Goal: Task Accomplishment & Management: Manage account settings

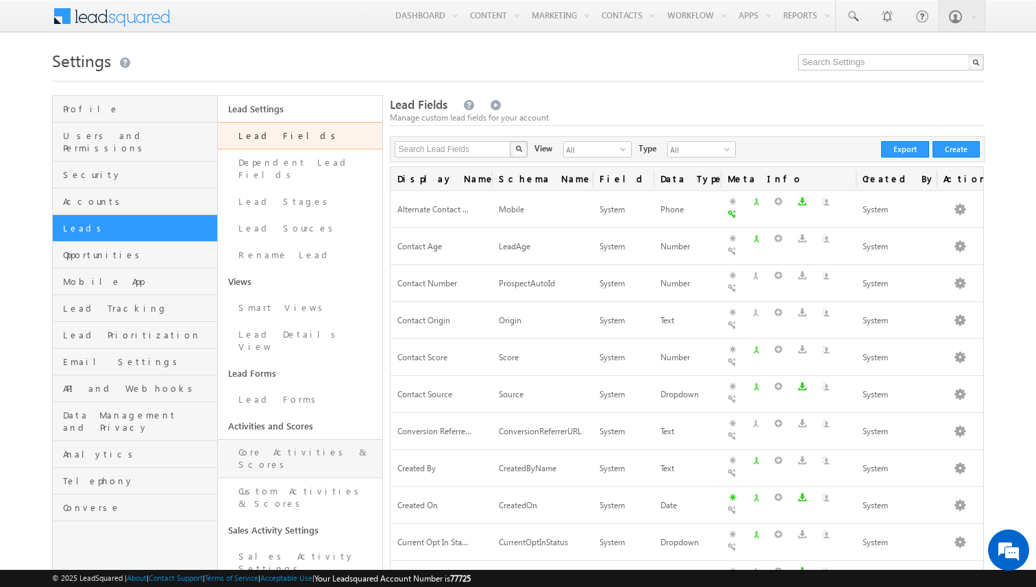
click at [282, 439] on link "Core Activities & Scores" at bounding box center [300, 458] width 165 height 39
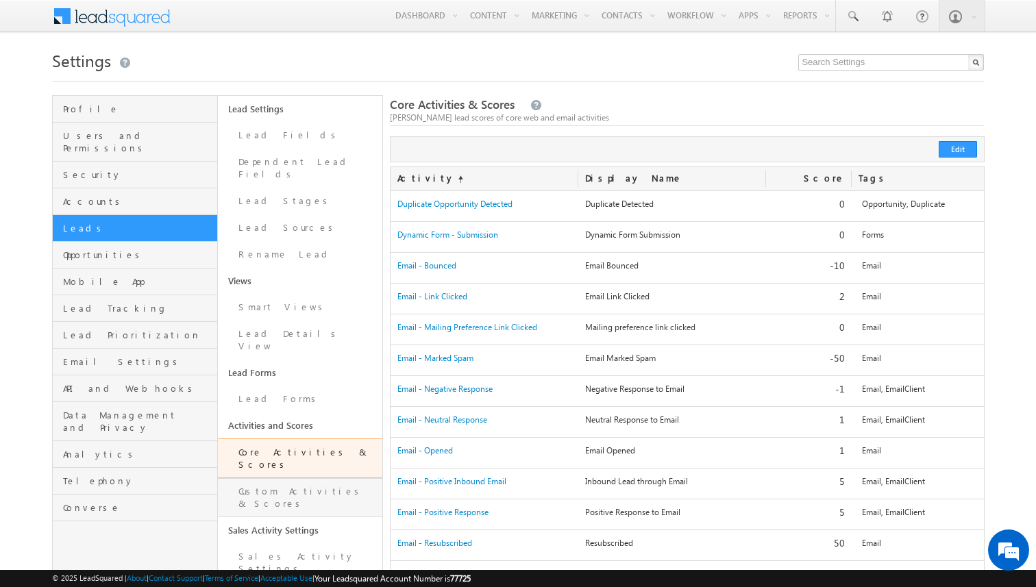
click at [290, 478] on link "Custom Activities & Scores" at bounding box center [300, 497] width 165 height 39
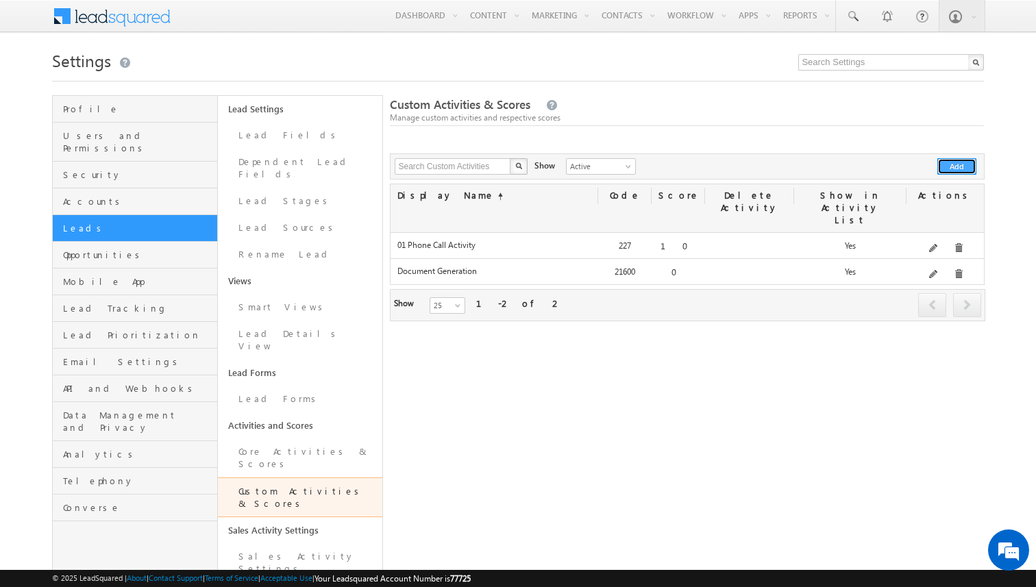
click at [941, 166] on button "Add" at bounding box center [956, 166] width 39 height 16
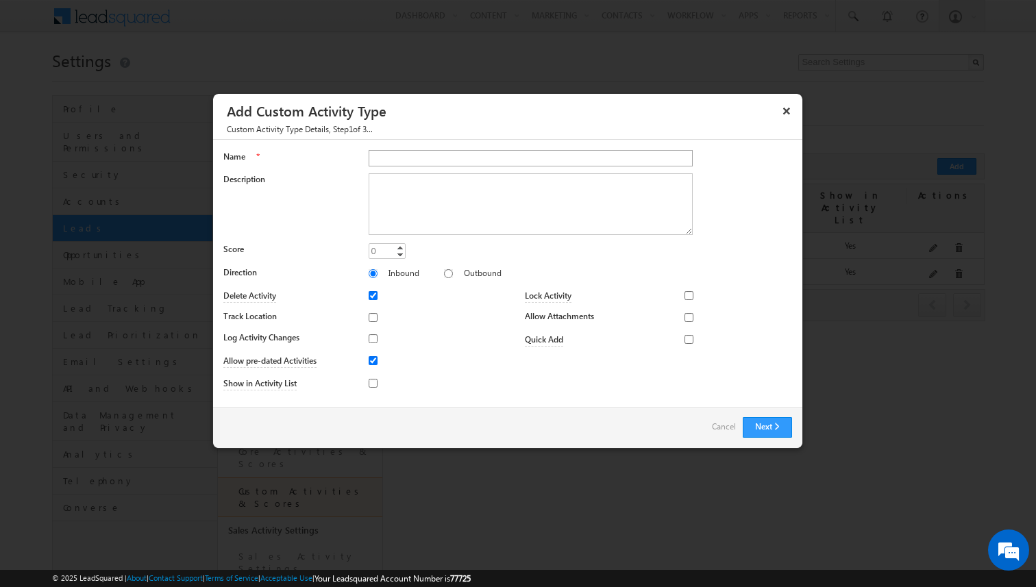
click at [404, 156] on input "Name" at bounding box center [530, 158] width 324 height 16
click at [720, 427] on link "Cancel" at bounding box center [724, 426] width 24 height 19
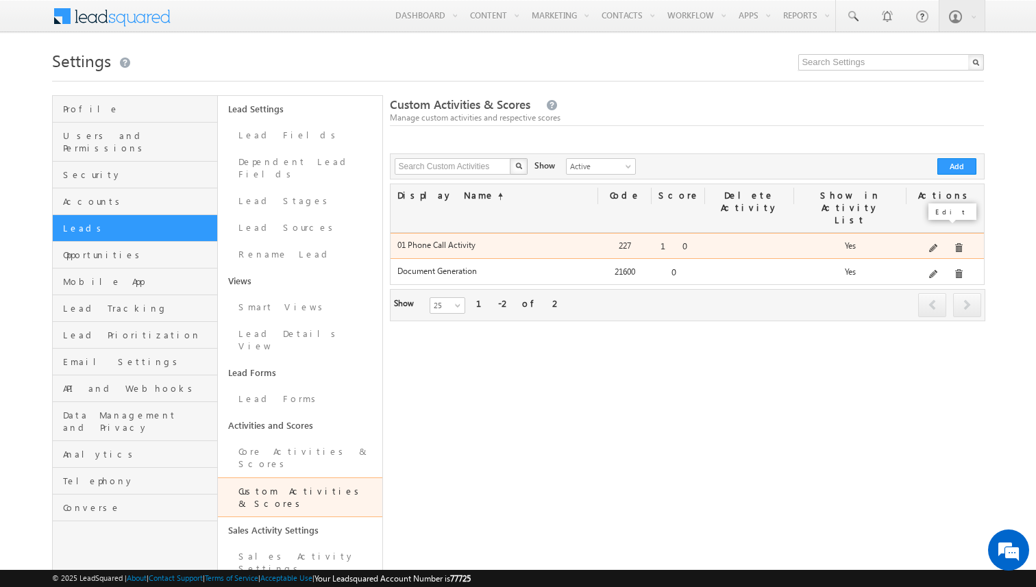
click at [936, 244] on span at bounding box center [934, 249] width 10 height 10
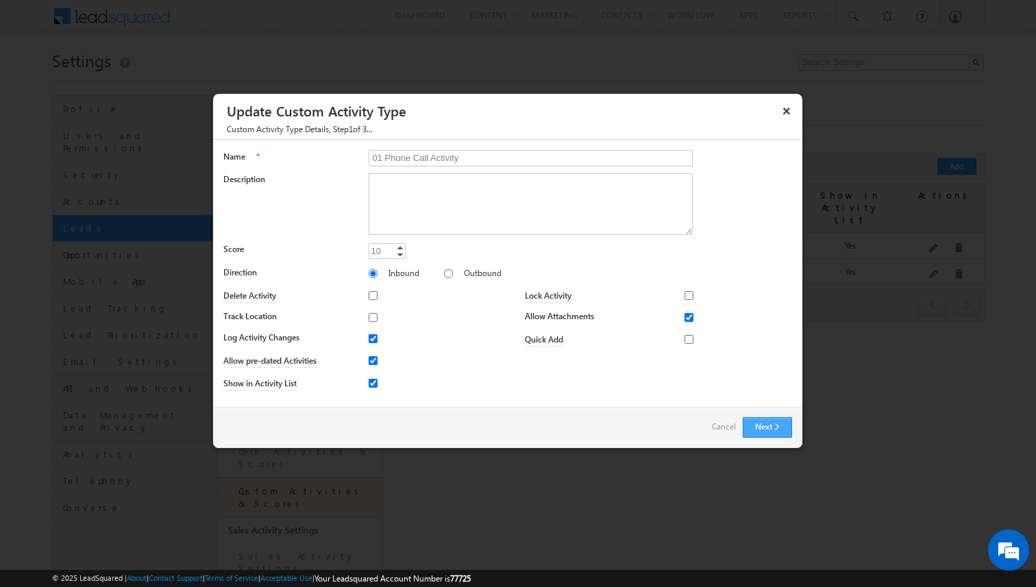
click at [762, 427] on button "Next" at bounding box center [766, 427] width 49 height 21
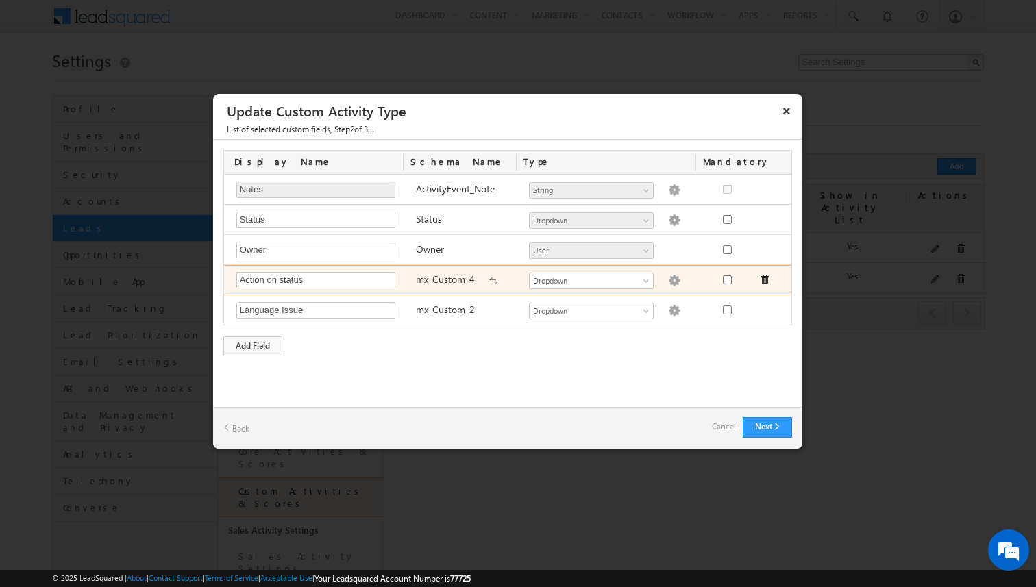
click at [668, 281] on img at bounding box center [674, 281] width 12 height 12
type textarea "Interested Not Interested Need info"
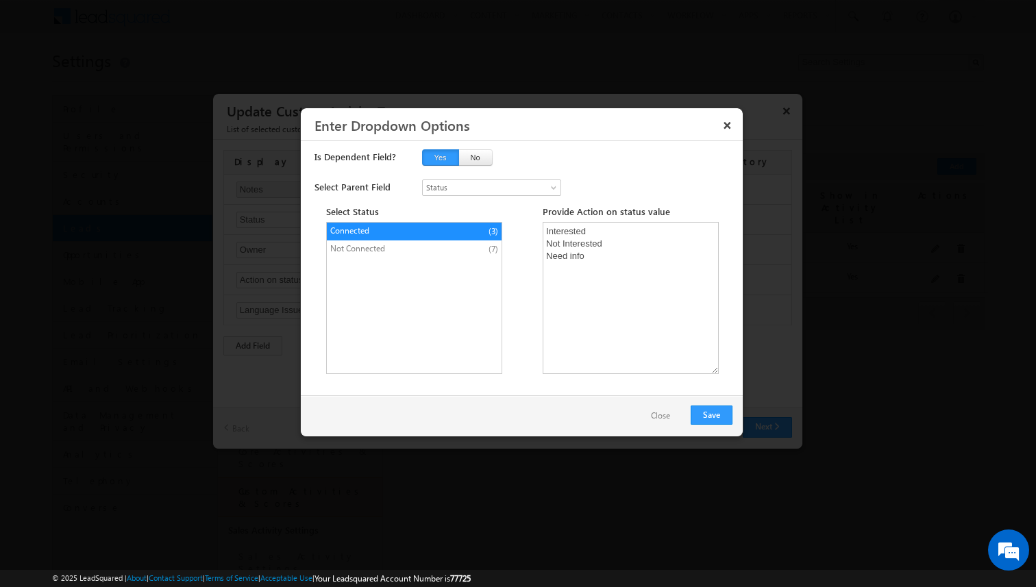
click at [392, 248] on span "Not Connected" at bounding box center [387, 248] width 114 height 12
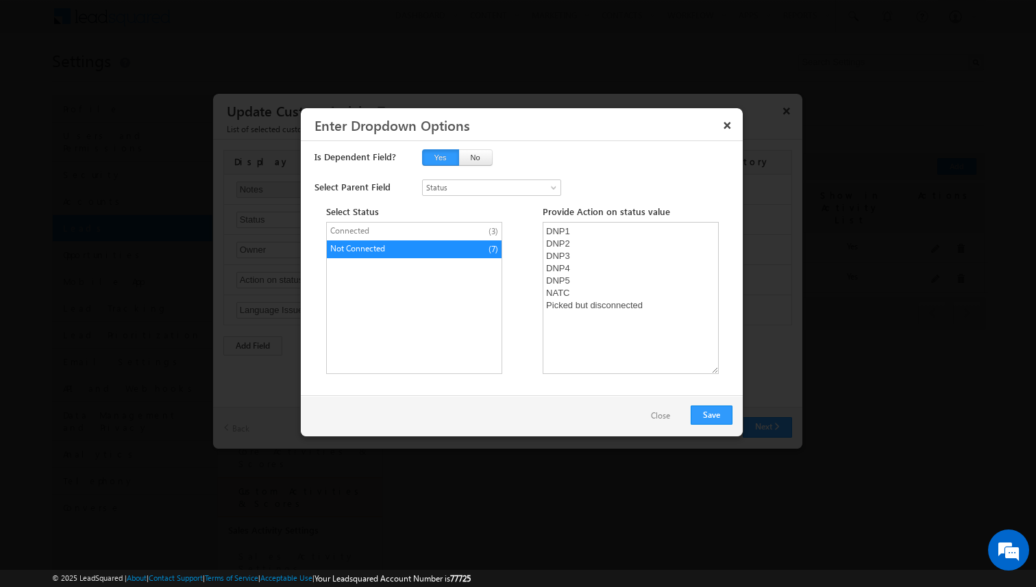
click at [403, 230] on span "Connected" at bounding box center [387, 231] width 114 height 12
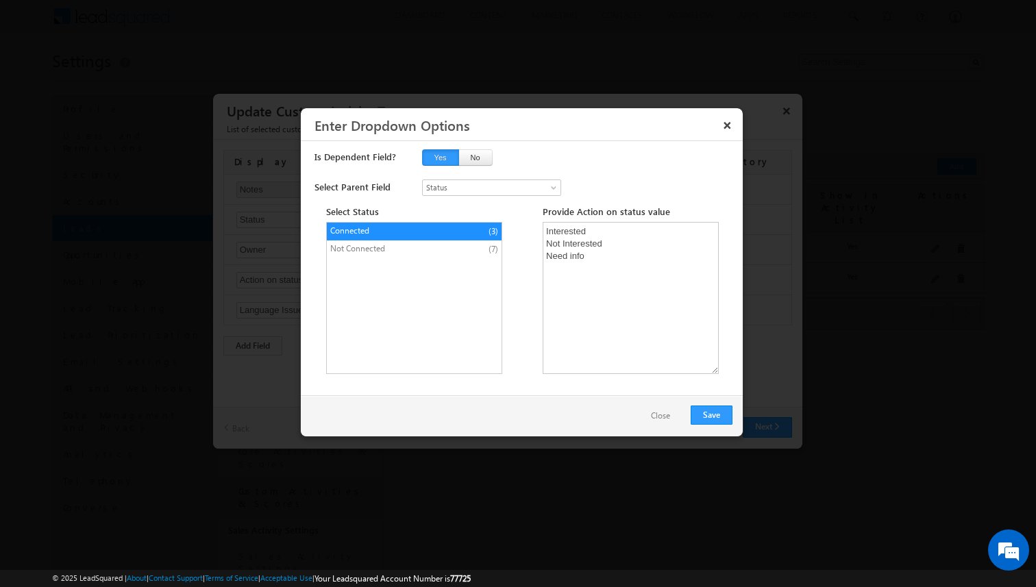
click at [663, 416] on button "Close" at bounding box center [660, 416] width 47 height 20
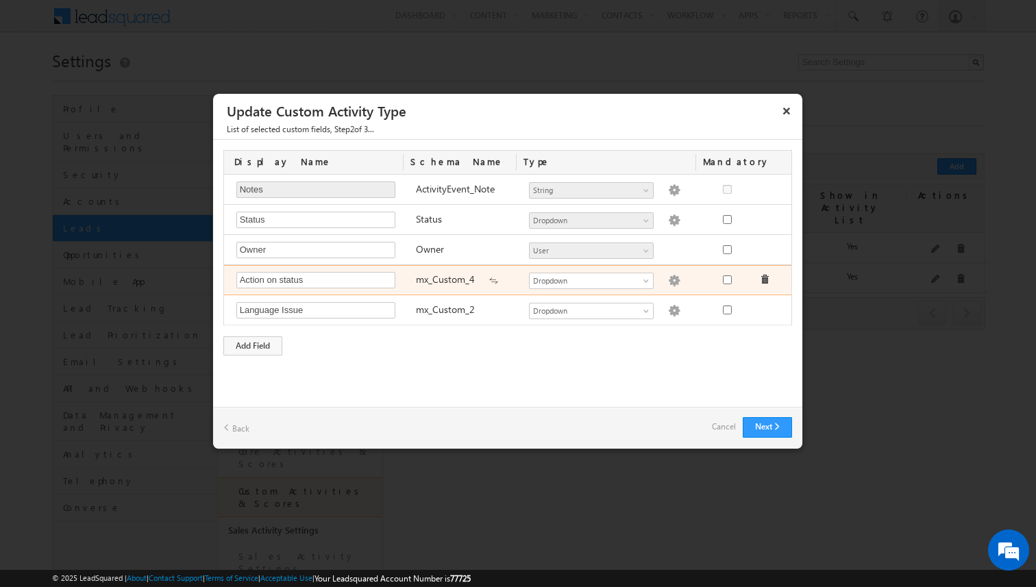
click at [668, 279] on img at bounding box center [674, 281] width 12 height 12
type textarea "Interested Not Interested Need info"
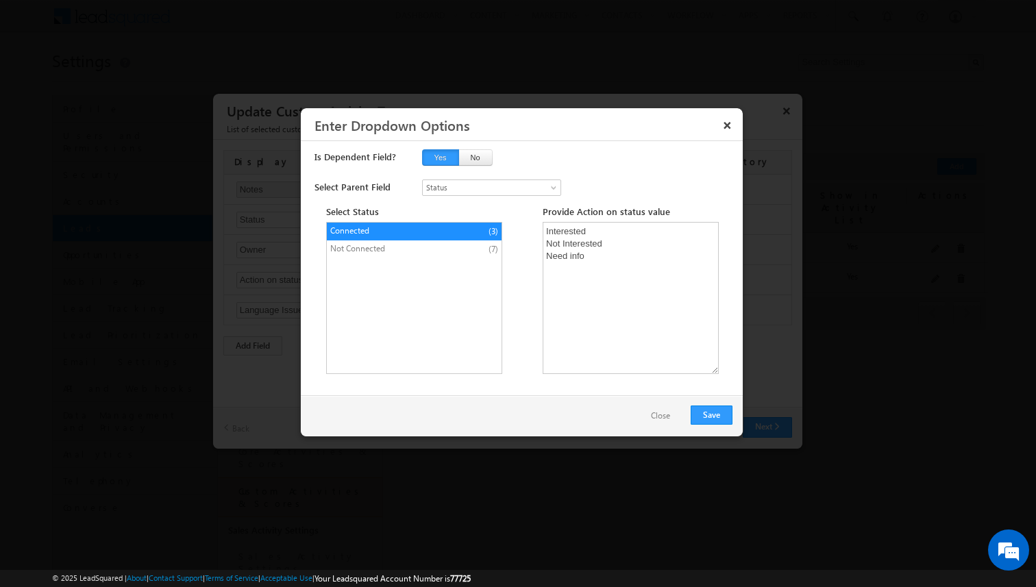
click at [438, 249] on span "Not Connected" at bounding box center [387, 248] width 114 height 12
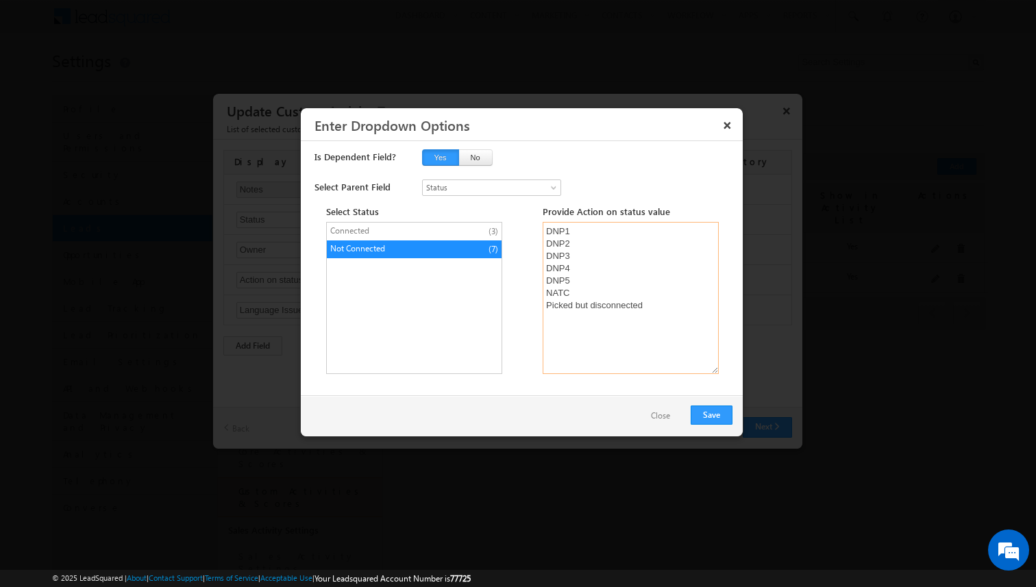
click at [573, 327] on textarea "DNP1 DNP2 DNP3 DNP4 DNP5 NATC Picked but disconnected" at bounding box center [630, 298] width 176 height 152
type textarea "DNP1 DNP2 DNP3 DNP4 DNP5 NATC Picked but disconnected Invalid Number/Wrong Numb…"
click at [705, 408] on button "Save" at bounding box center [711, 414] width 42 height 19
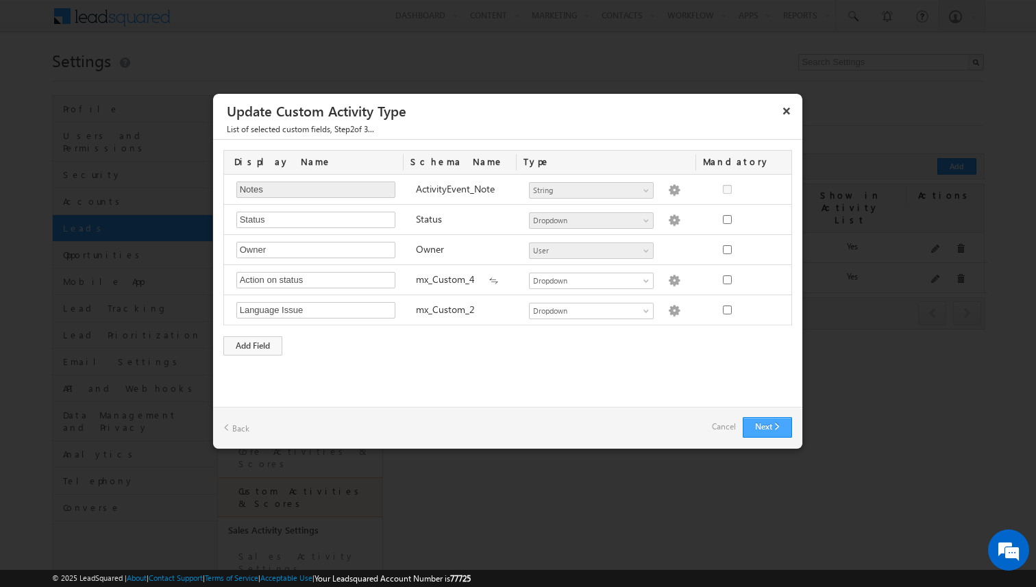
click at [744, 428] on button "Next" at bounding box center [766, 427] width 49 height 21
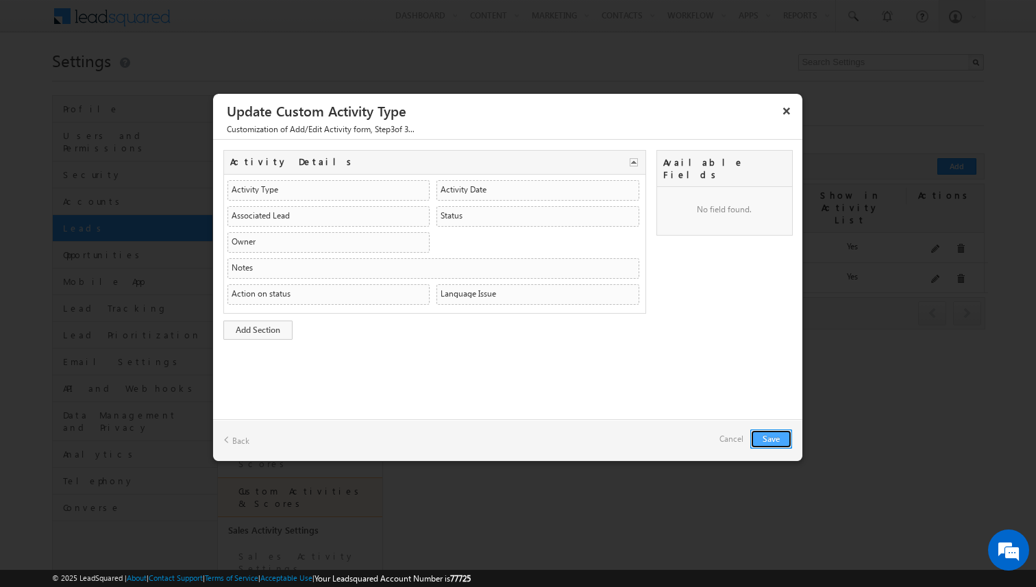
click at [762, 429] on button "Save" at bounding box center [771, 438] width 42 height 19
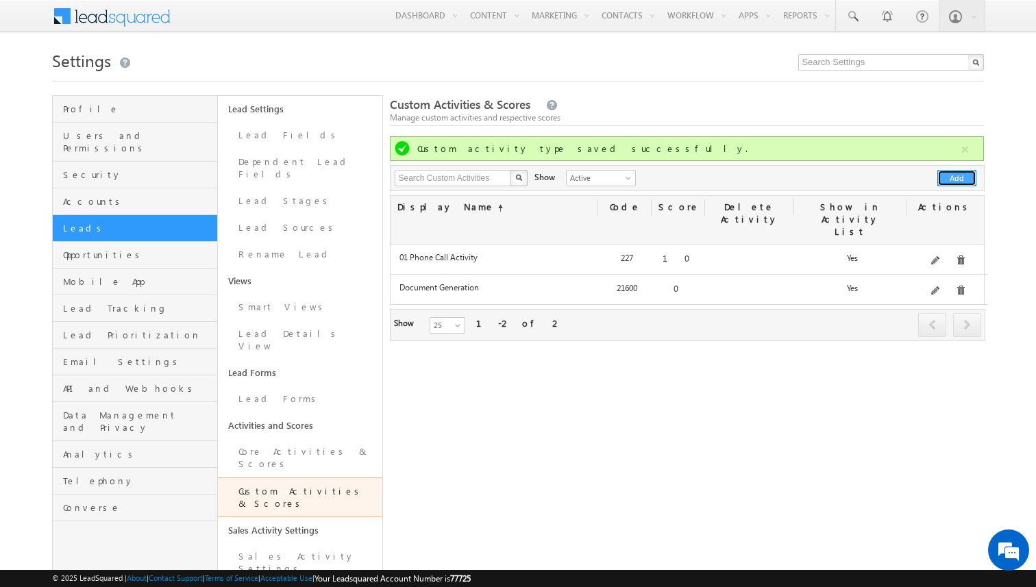
click at [959, 175] on button "Add" at bounding box center [956, 178] width 39 height 16
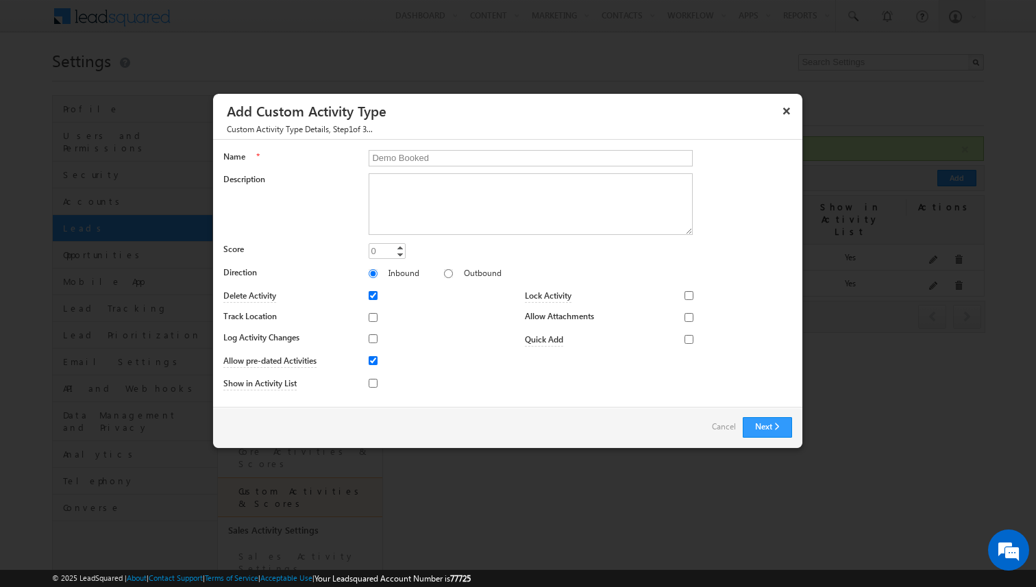
type input "Demo Booked"
click at [380, 247] on input "0" at bounding box center [386, 251] width 37 height 16
type input "20"
click at [751, 429] on button "Next" at bounding box center [766, 427] width 49 height 21
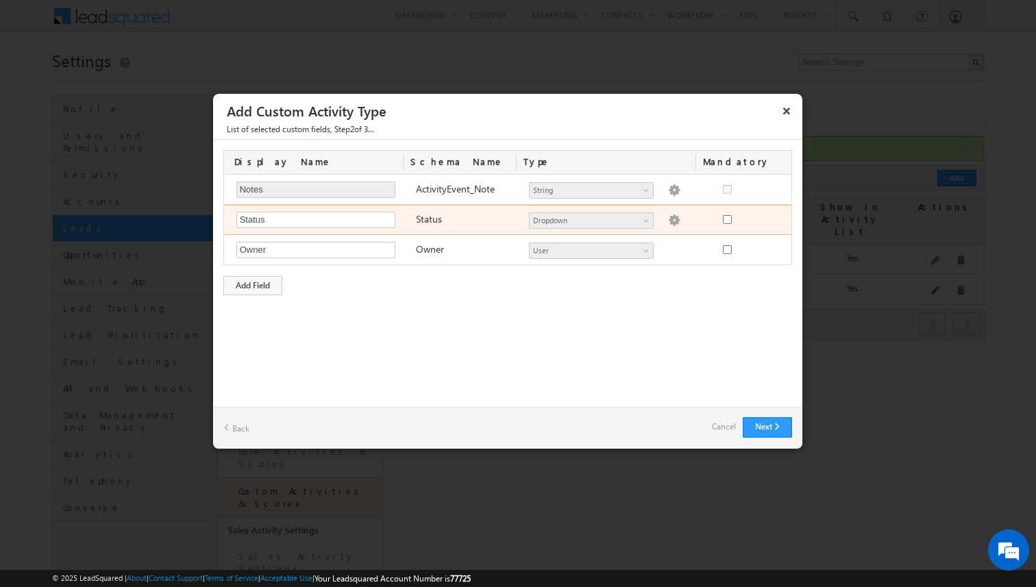
click at [668, 218] on img at bounding box center [674, 220] width 12 height 12
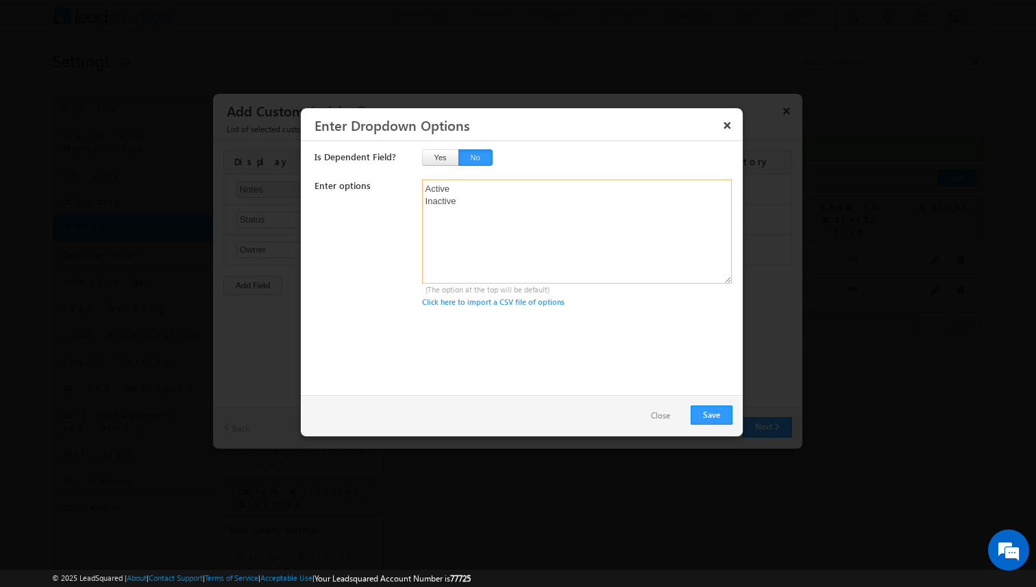
drag, startPoint x: 522, startPoint y: 194, endPoint x: 423, endPoint y: 193, distance: 98.6
click at [423, 193] on textarea "Active Inactive" at bounding box center [577, 231] width 310 height 104
drag, startPoint x: 460, startPoint y: 199, endPoint x: 407, endPoint y: 188, distance: 54.5
click at [406, 188] on div "Enter options Active Inactive (The option at the top will be default) Click her…" at bounding box center [523, 243] width 418 height 129
click at [427, 188] on textarea "Booked Not Booked" at bounding box center [577, 231] width 310 height 104
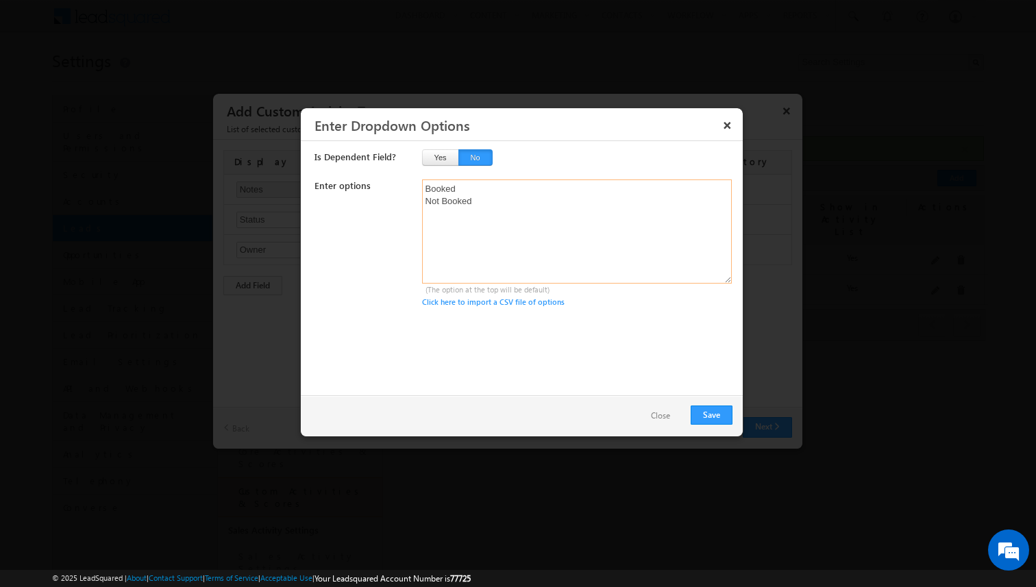
type textarea "Booked Not Booked"
click at [702, 414] on button "Save" at bounding box center [711, 414] width 42 height 19
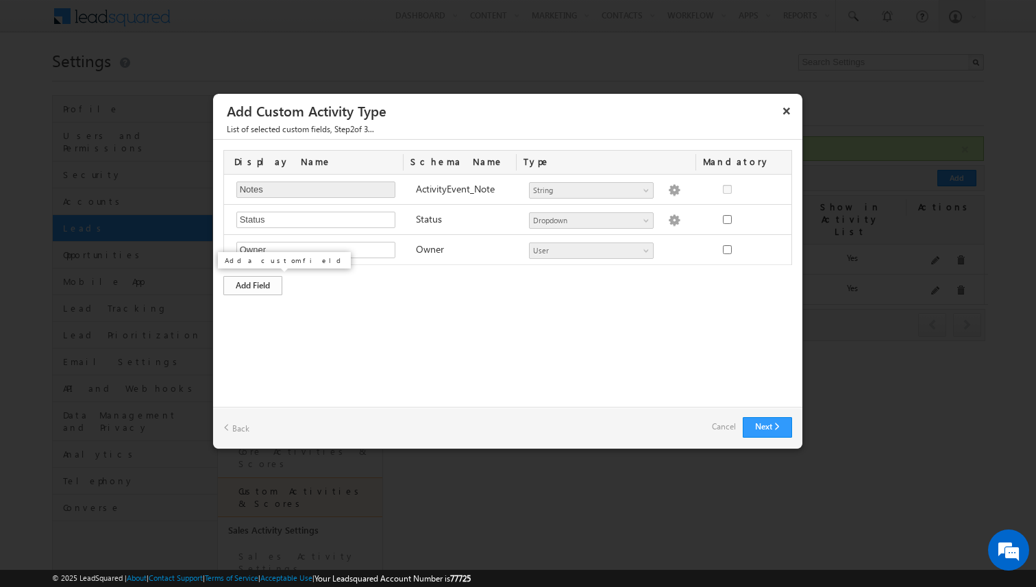
click at [253, 288] on div "Add Field" at bounding box center [252, 285] width 59 height 19
type input "Action if not booked"
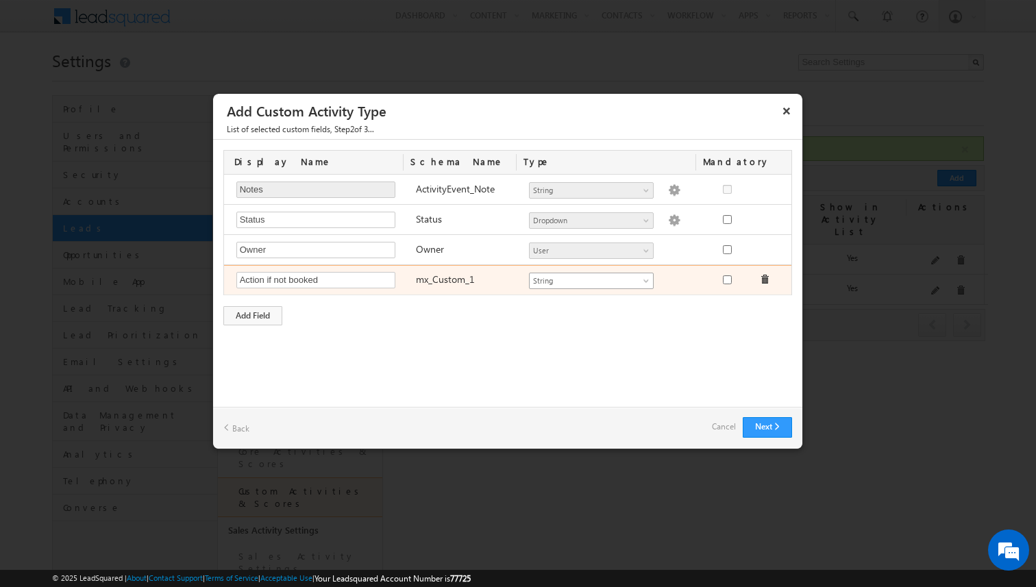
click at [638, 284] on span "String" at bounding box center [585, 281] width 112 height 12
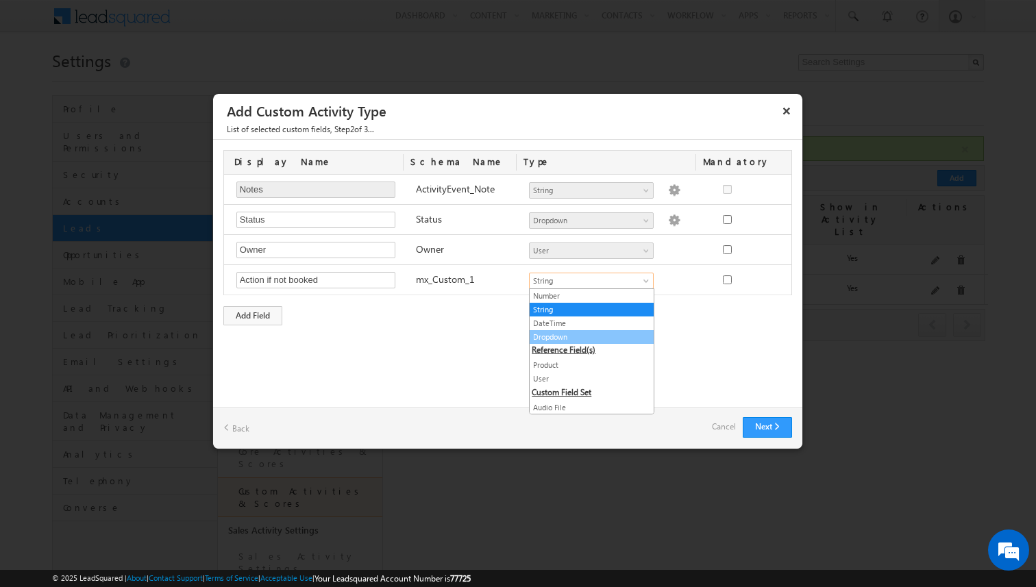
click at [601, 336] on link "Dropdown" at bounding box center [591, 337] width 124 height 12
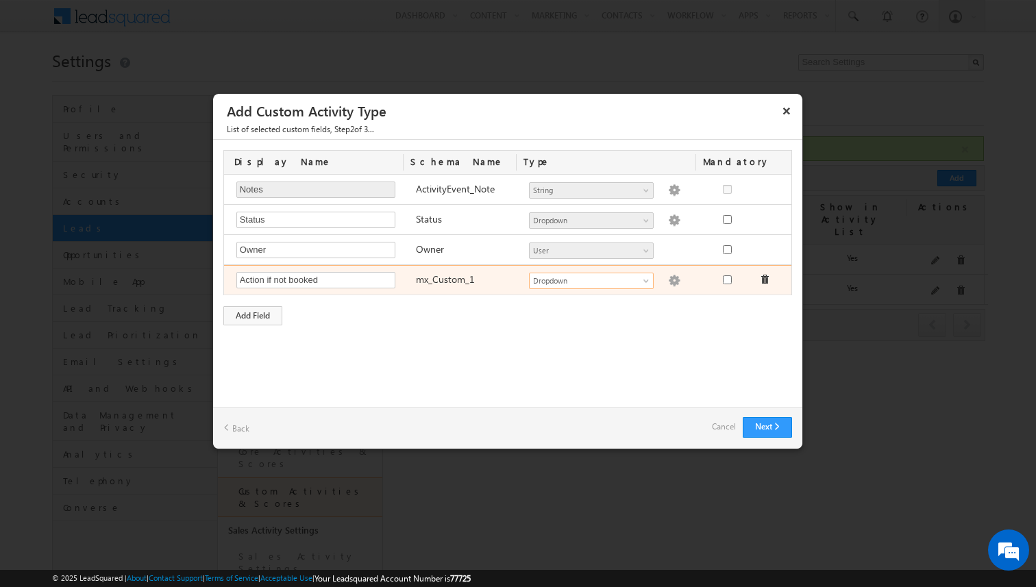
click at [668, 277] on img at bounding box center [674, 281] width 12 height 12
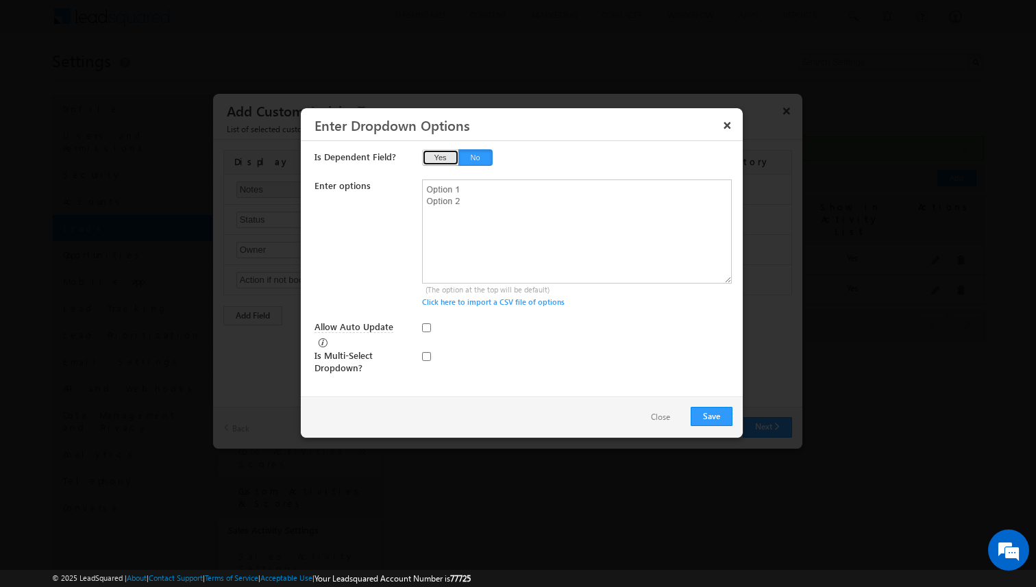
click at [444, 160] on button "Yes" at bounding box center [440, 157] width 37 height 16
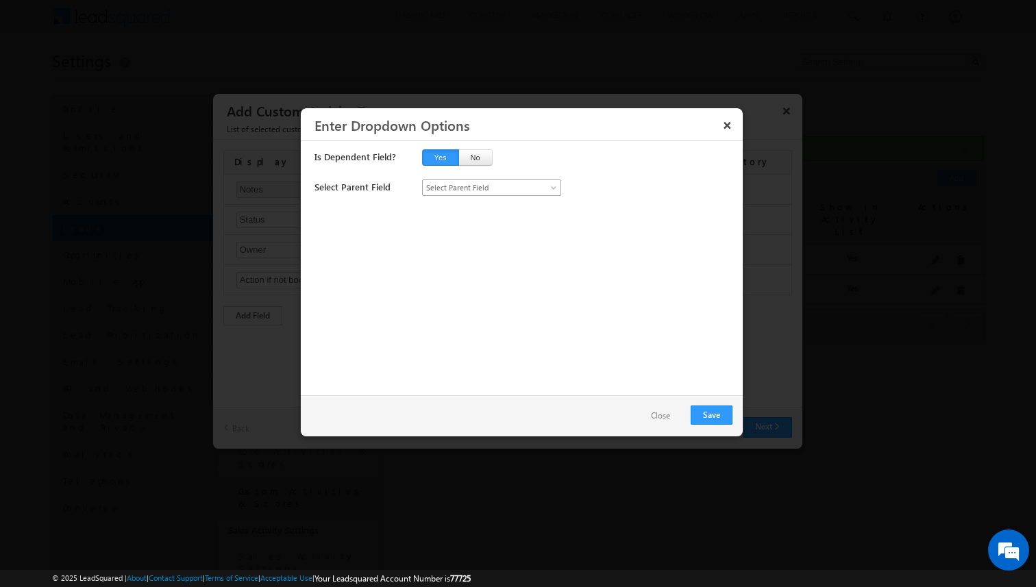
click at [465, 186] on span "Select Parent Field" at bounding box center [485, 187] width 124 height 12
click at [458, 216] on link "Status" at bounding box center [492, 217] width 138 height 12
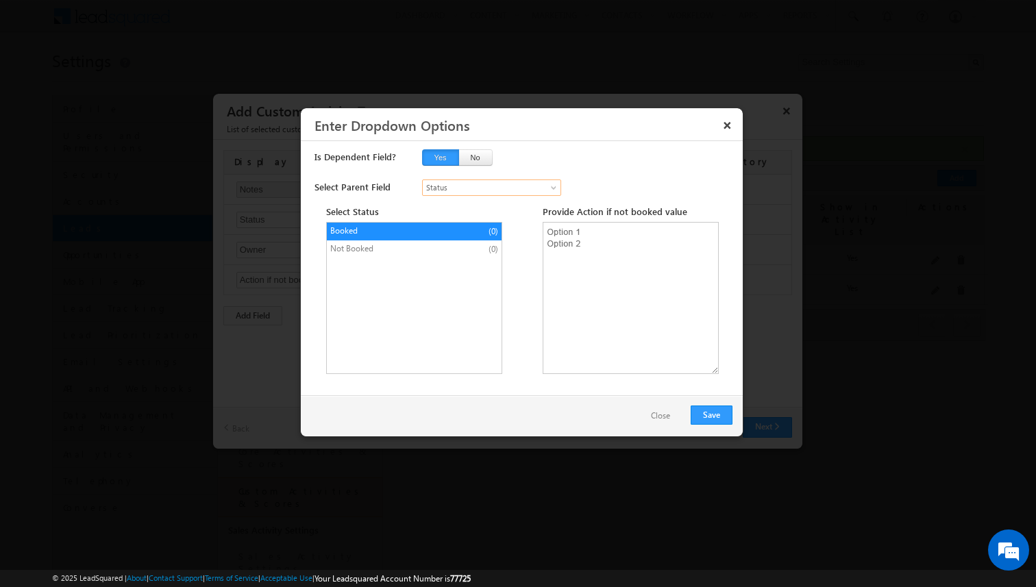
click at [410, 244] on span "Not Booked" at bounding box center [387, 248] width 114 height 12
click at [585, 236] on textarea at bounding box center [630, 298] width 176 height 152
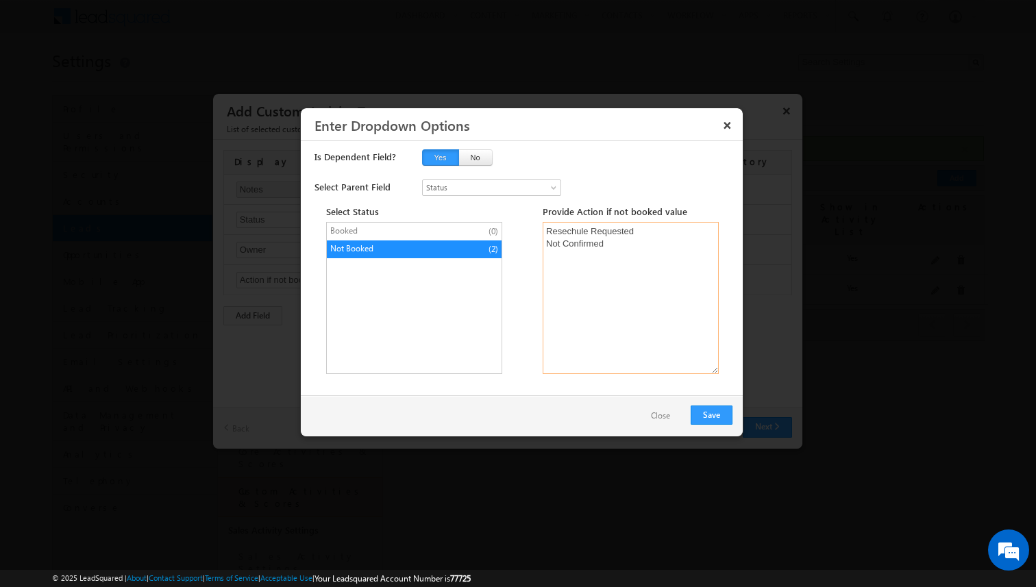
click at [588, 234] on textarea "Resechule Requested Not Confirmed" at bounding box center [630, 298] width 176 height 152
type textarea "Reschedule Requested Not Confirmed"
click at [408, 232] on span "Booked" at bounding box center [387, 231] width 114 height 12
click at [604, 236] on textarea at bounding box center [630, 298] width 176 height 152
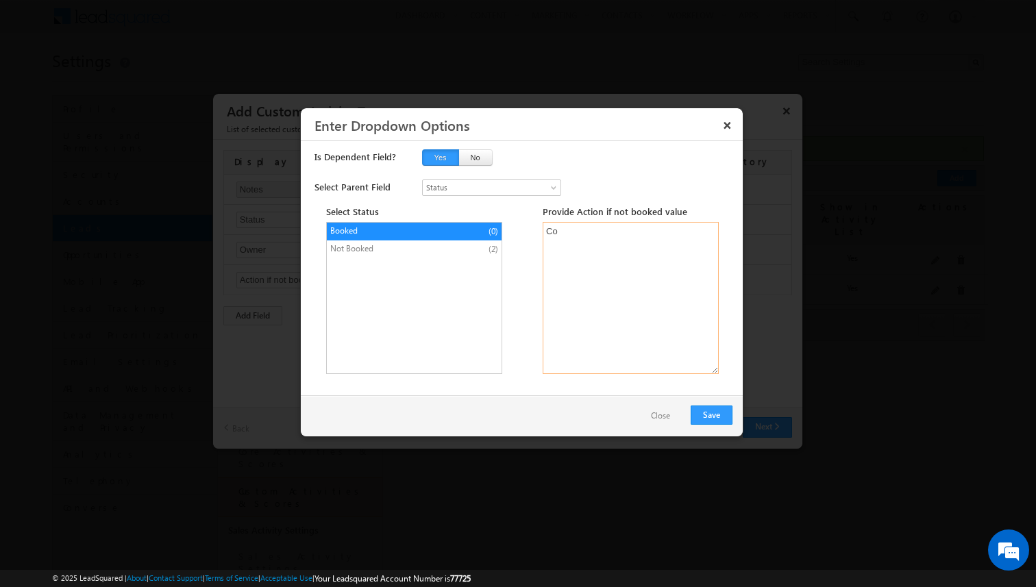
type textarea "C"
type textarea "Plan Names"
click at [710, 416] on button "Save" at bounding box center [711, 414] width 42 height 19
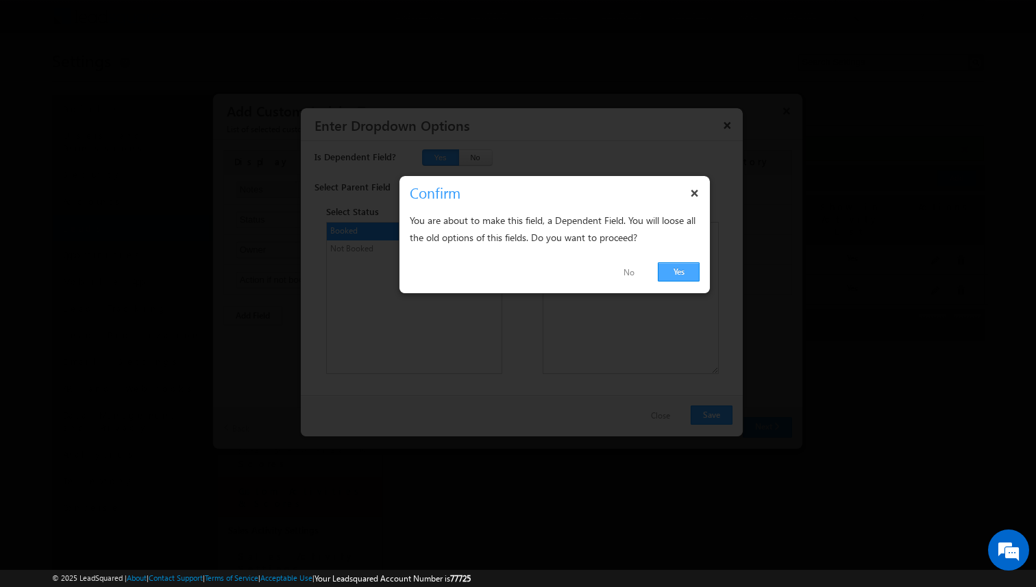
click at [681, 277] on link "Yes" at bounding box center [678, 271] width 42 height 19
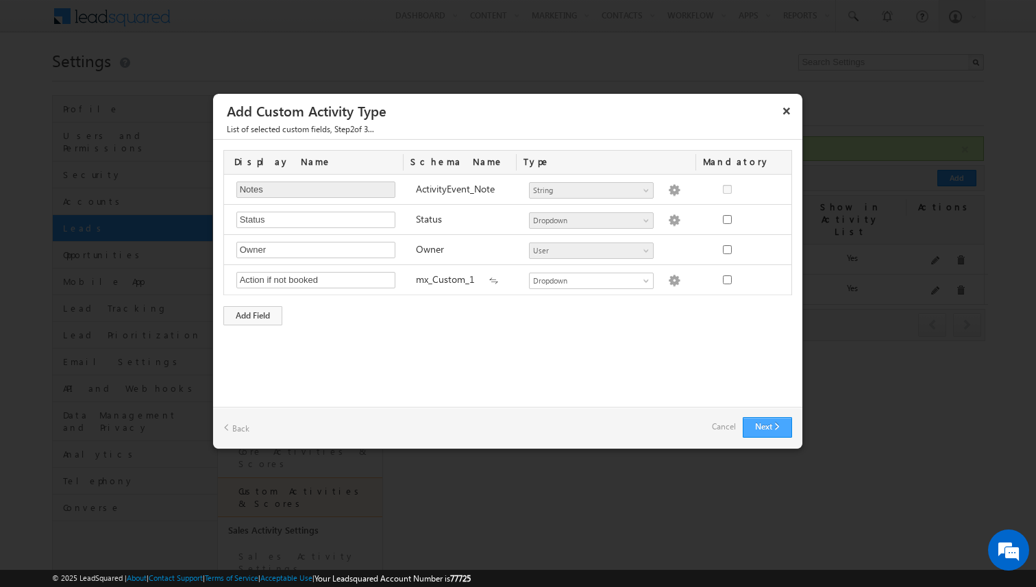
click at [757, 428] on button "Next" at bounding box center [766, 427] width 49 height 21
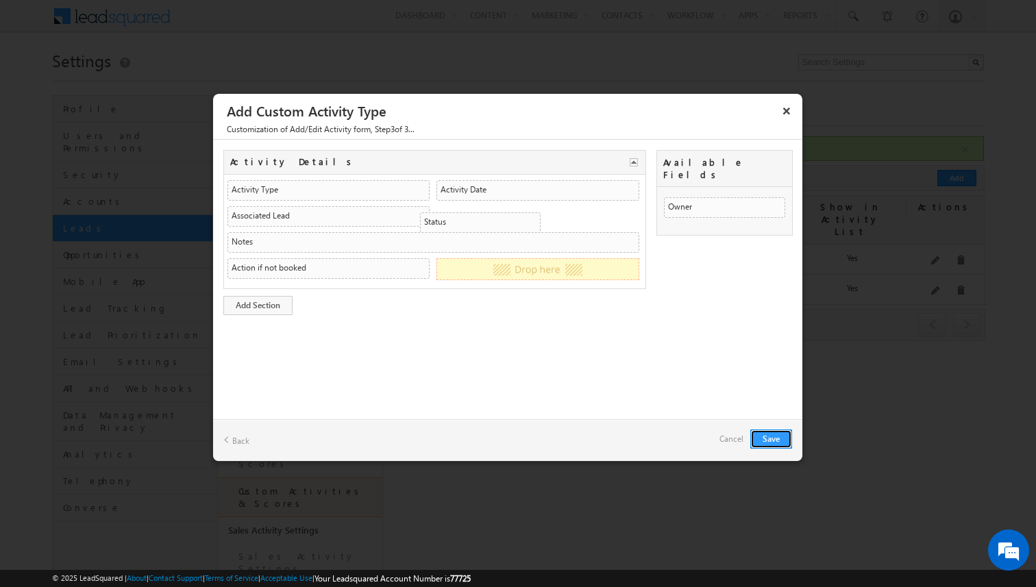
drag, startPoint x: 712, startPoint y: 184, endPoint x: 527, endPoint y: 211, distance: 186.2
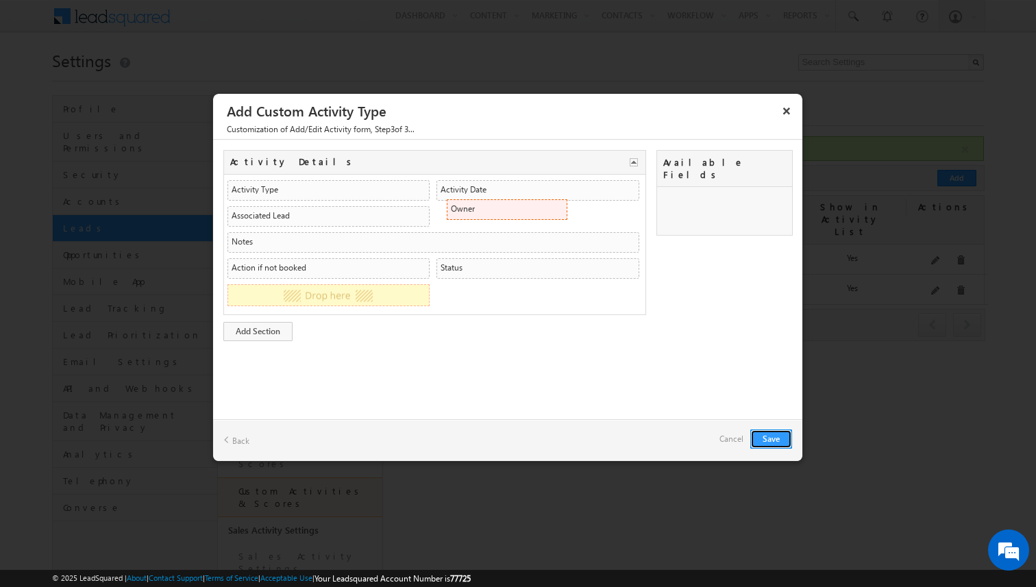
drag, startPoint x: 706, startPoint y: 192, endPoint x: 553, endPoint y: 207, distance: 153.4
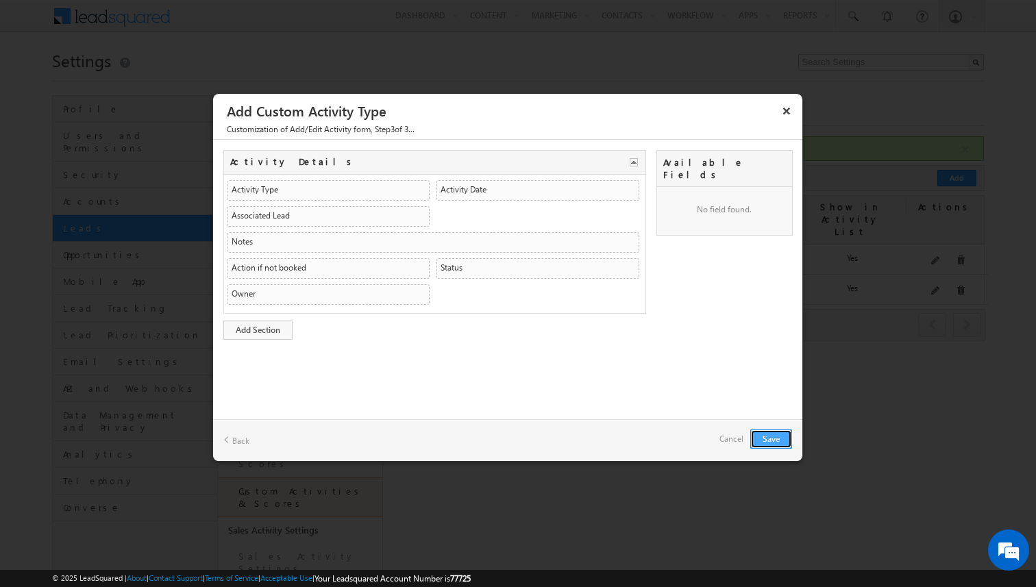
click at [755, 433] on button "Save" at bounding box center [771, 438] width 42 height 19
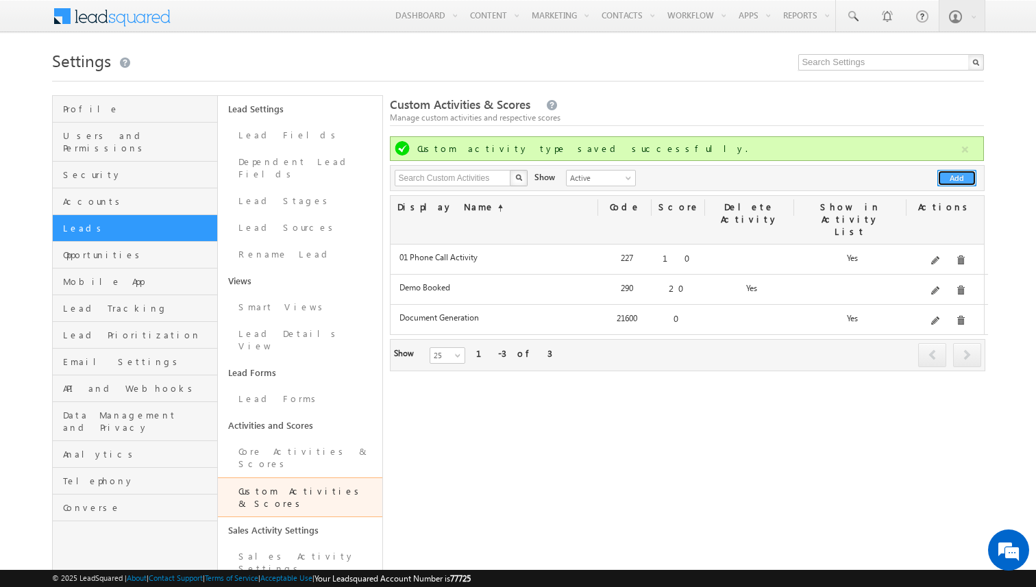
click at [953, 184] on button "Add" at bounding box center [956, 178] width 39 height 16
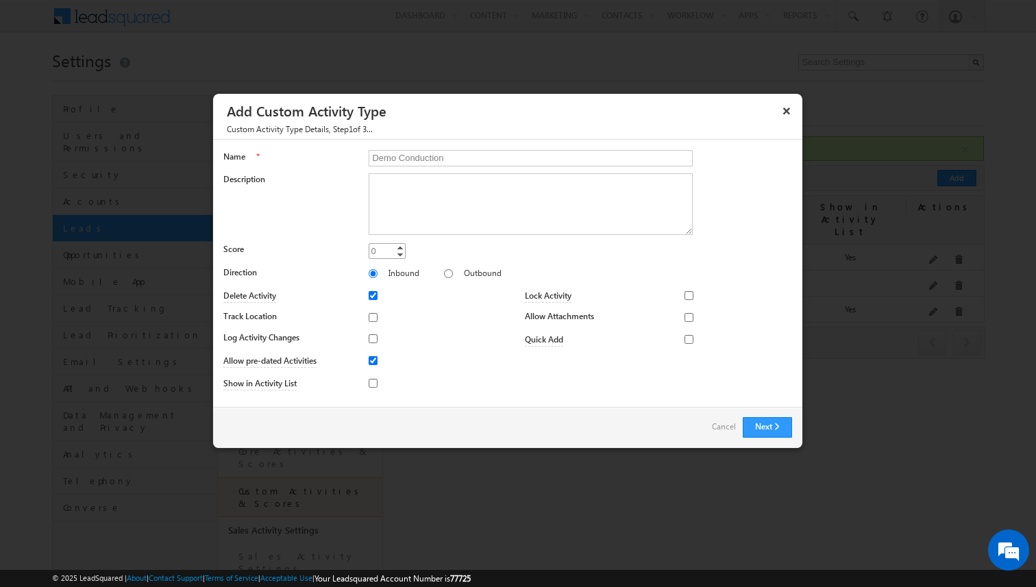
type input "Demo Conduction"
click at [383, 252] on input "0" at bounding box center [386, 251] width 37 height 16
type input "30"
click at [750, 421] on button "Next" at bounding box center [766, 427] width 49 height 21
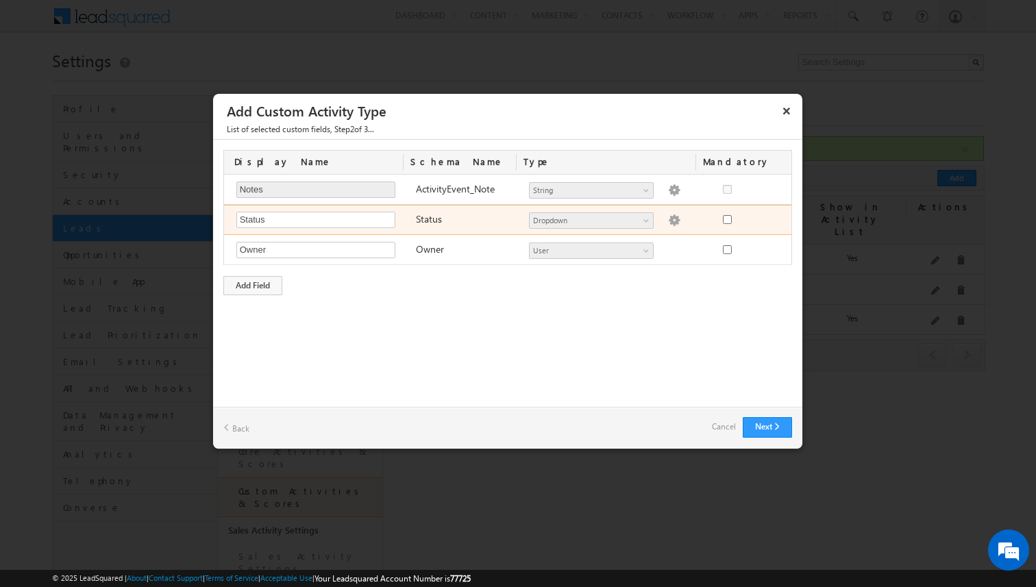
click at [664, 225] on div "Number String DateTime Dropdown Product User Audio File Date Geolocation mx_Sou…" at bounding box center [611, 221] width 179 height 19
click at [668, 221] on img at bounding box center [674, 220] width 12 height 12
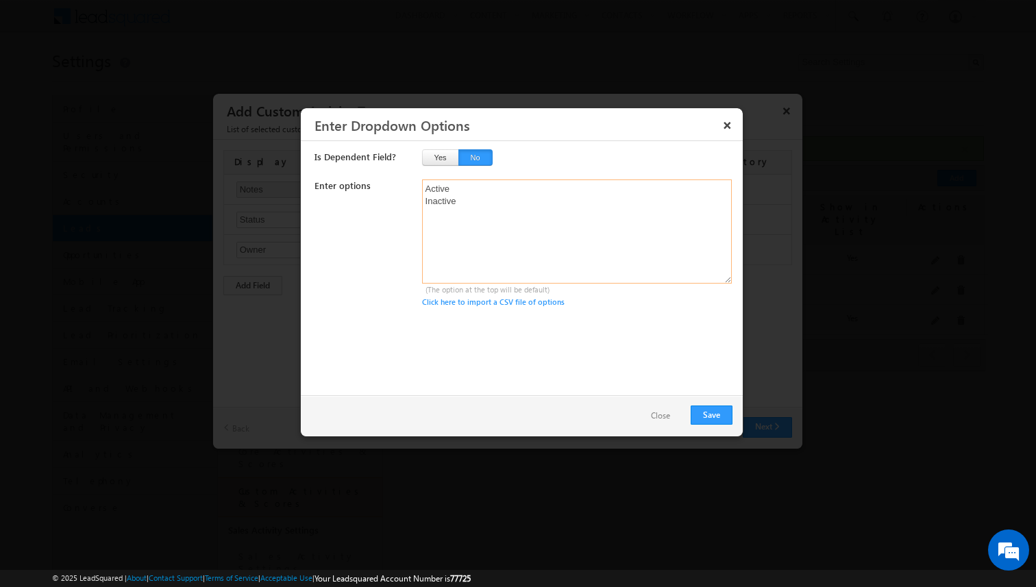
drag, startPoint x: 523, startPoint y: 199, endPoint x: 397, endPoint y: 189, distance: 126.4
click at [397, 189] on div "Enter options Active Inactive (The option at the top will be default) Click her…" at bounding box center [523, 243] width 418 height 129
type textarea "C"
type textarea "Demo Conducted cx no show"
click at [707, 408] on button "Save" at bounding box center [711, 414] width 42 height 19
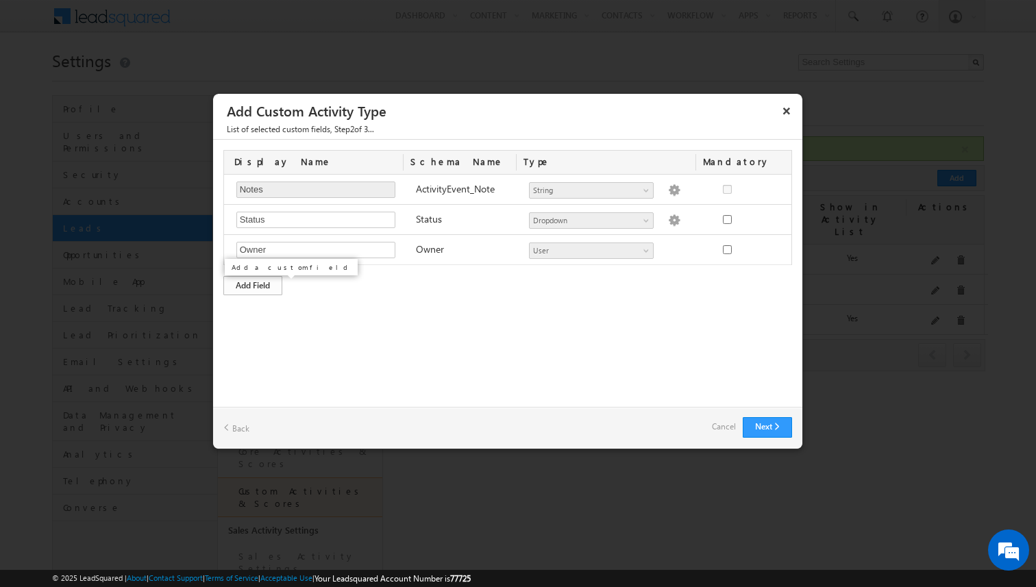
click at [272, 290] on div "Add Field" at bounding box center [252, 285] width 59 height 19
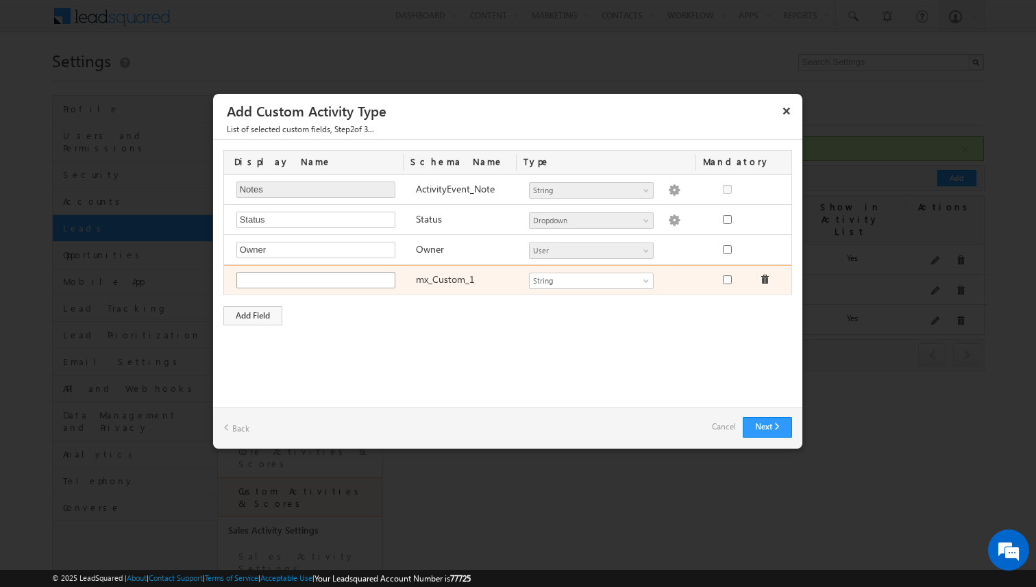
click at [327, 279] on input "text" at bounding box center [315, 280] width 159 height 16
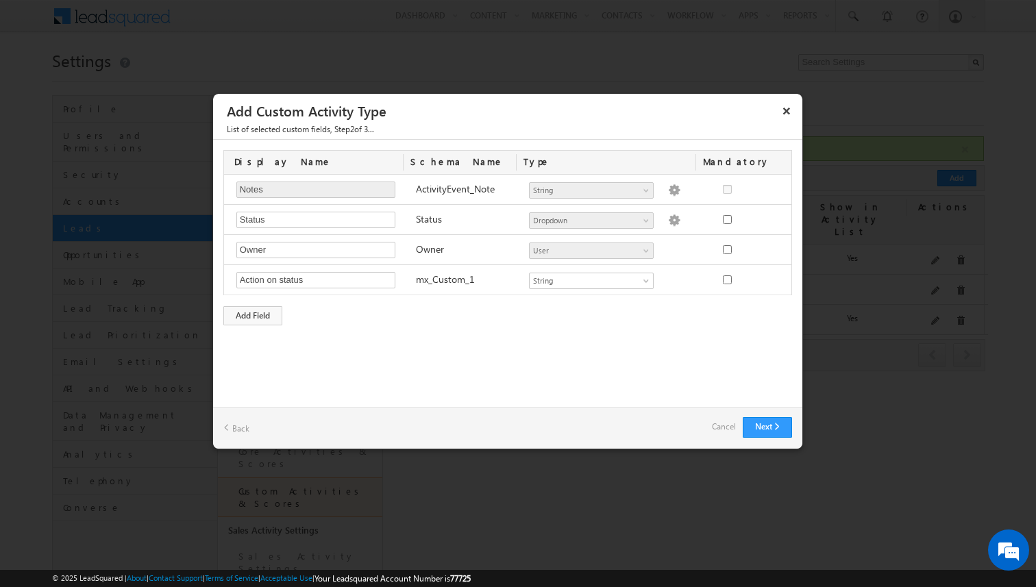
click at [407, 357] on div "Custom Activity Additional Fields Manage Forms Name * Demo Conduction Descripti…" at bounding box center [507, 273] width 589 height 267
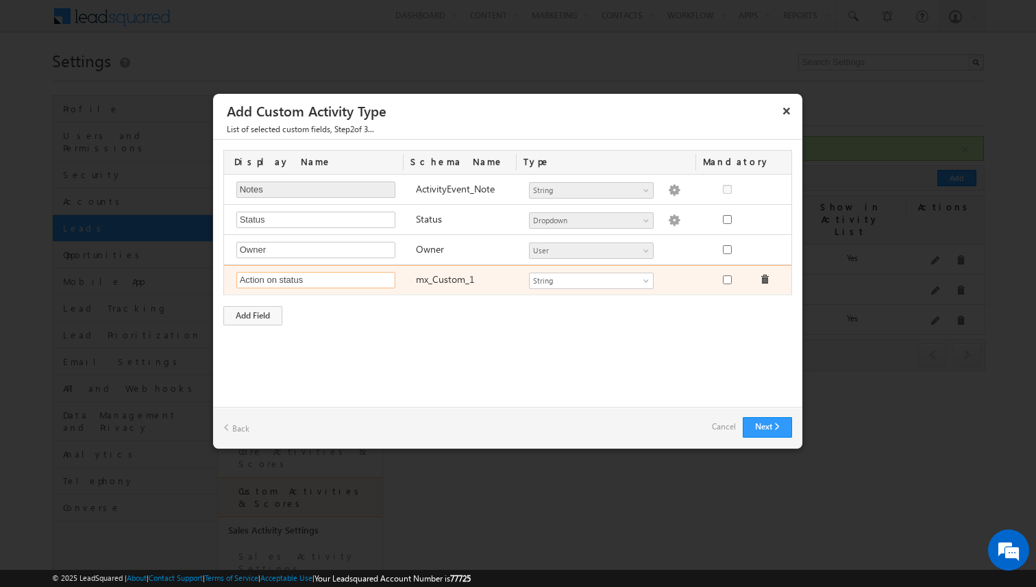
click at [316, 279] on input "Action on status" at bounding box center [315, 280] width 159 height 16
type input "Demo conduction status"
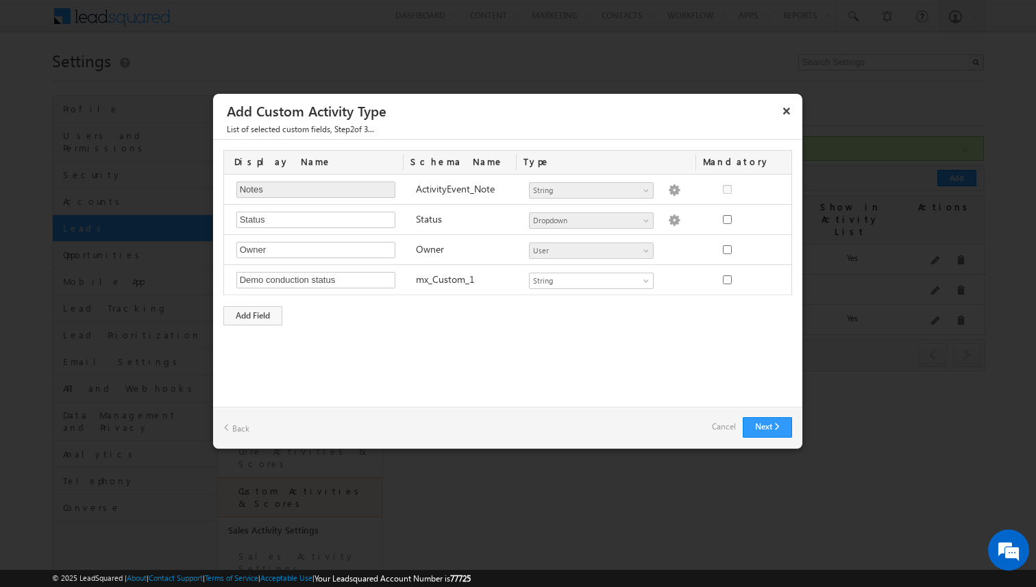
click at [321, 379] on div "Custom Activity Additional Fields Manage Forms Name * Demo Conduction Descripti…" at bounding box center [507, 273] width 589 height 267
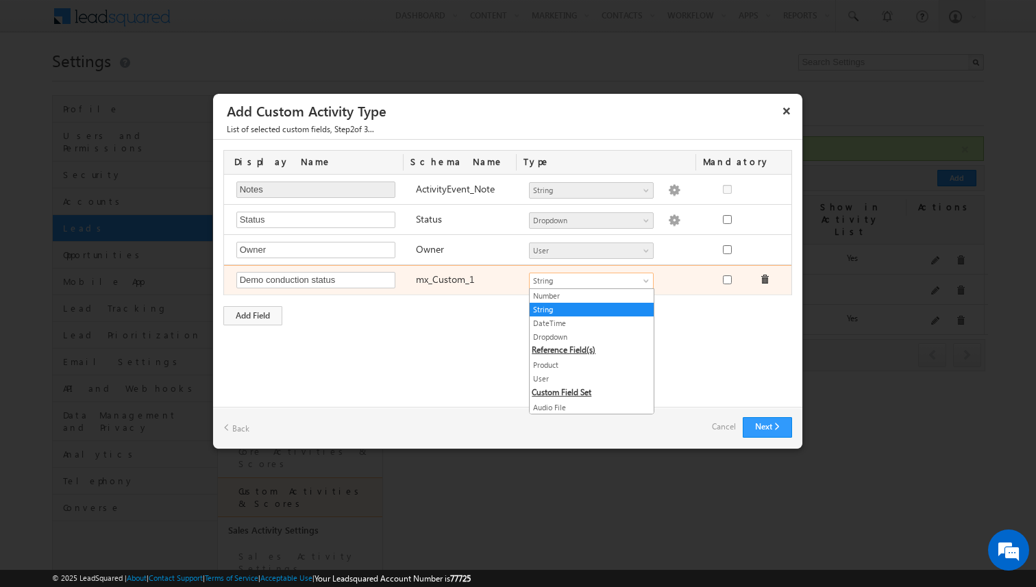
click at [543, 279] on span "String" at bounding box center [585, 281] width 112 height 12
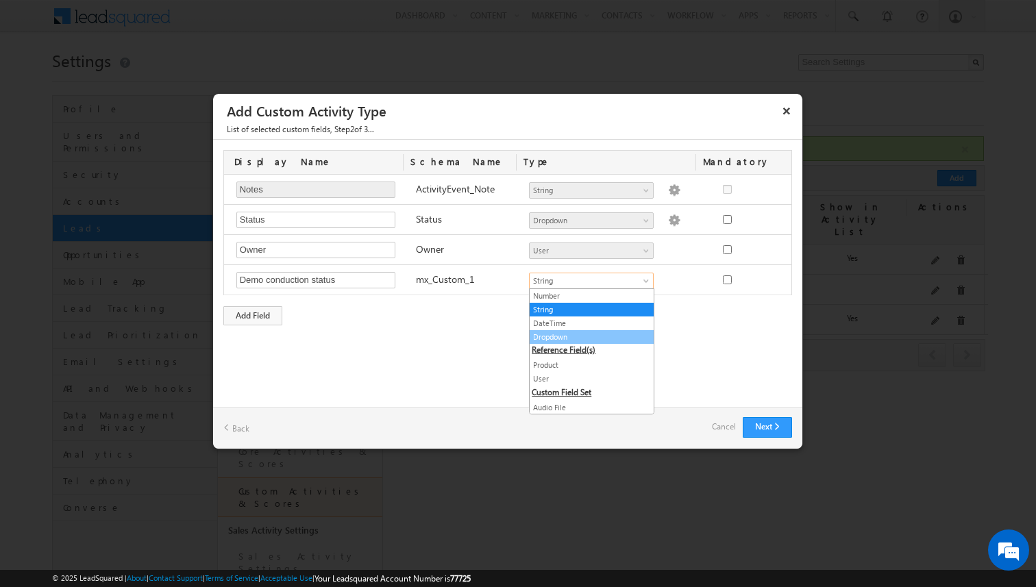
click at [553, 332] on link "Dropdown" at bounding box center [591, 337] width 124 height 12
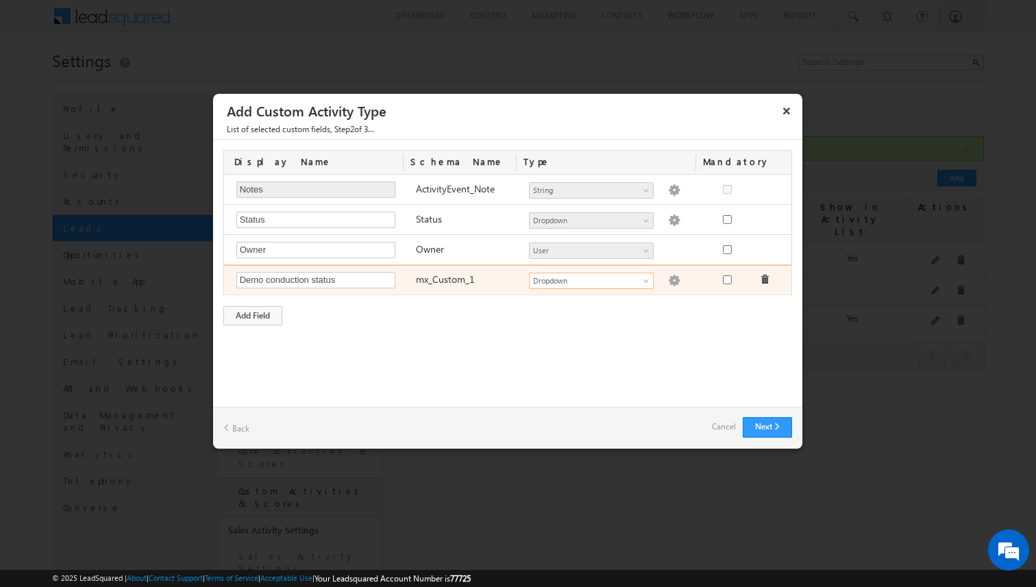
click at [668, 280] on img at bounding box center [674, 281] width 12 height 12
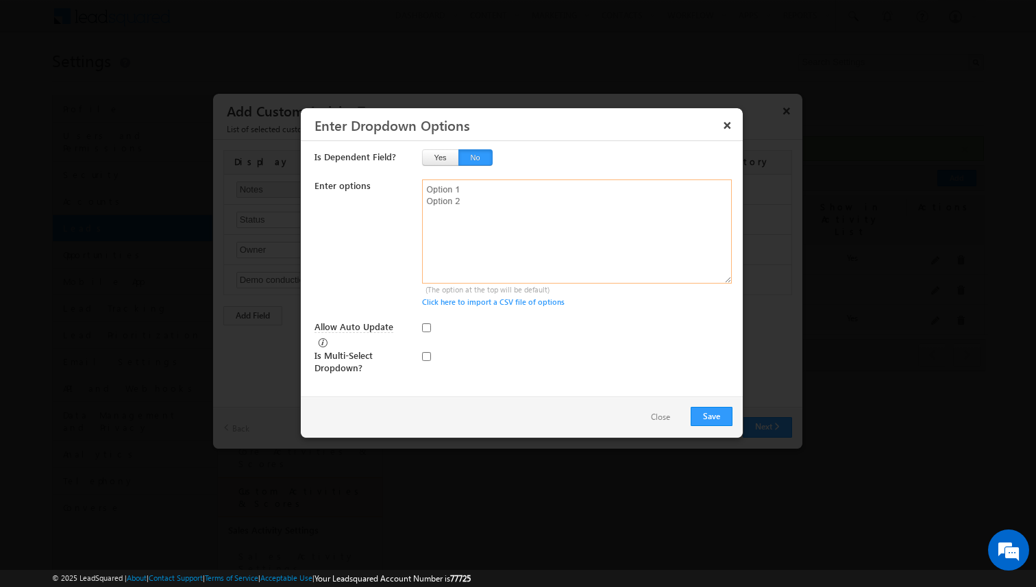
click at [533, 205] on textarea at bounding box center [577, 231] width 310 height 104
type textarea "After conduction follow-up required Request for proposal or Fee structure Not I…"
click at [711, 412] on button "Save" at bounding box center [711, 416] width 42 height 19
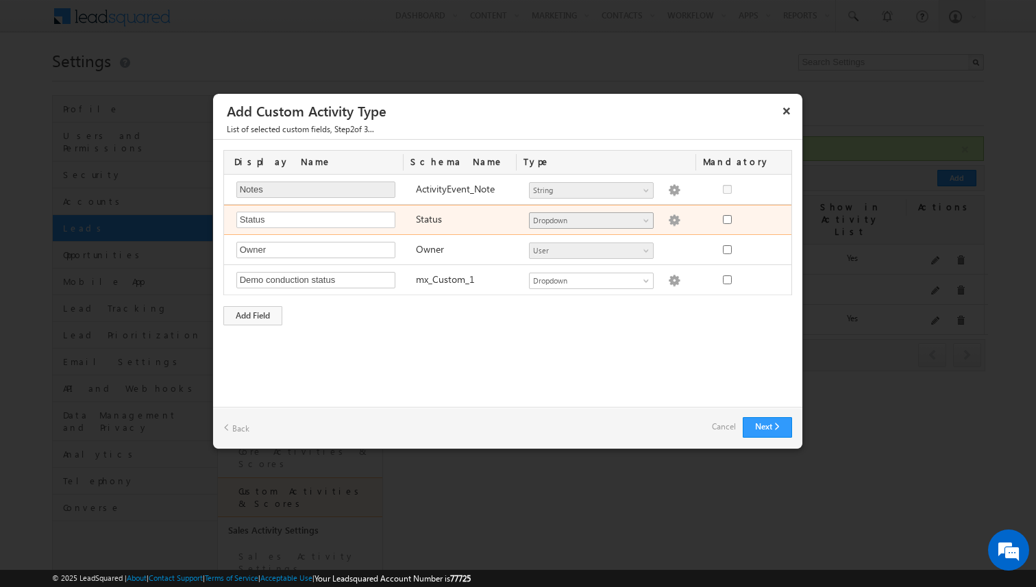
click at [636, 218] on span "Dropdown" at bounding box center [585, 220] width 112 height 12
click at [669, 220] on img at bounding box center [674, 220] width 12 height 12
type textarea "Demo Conducted cx no show"
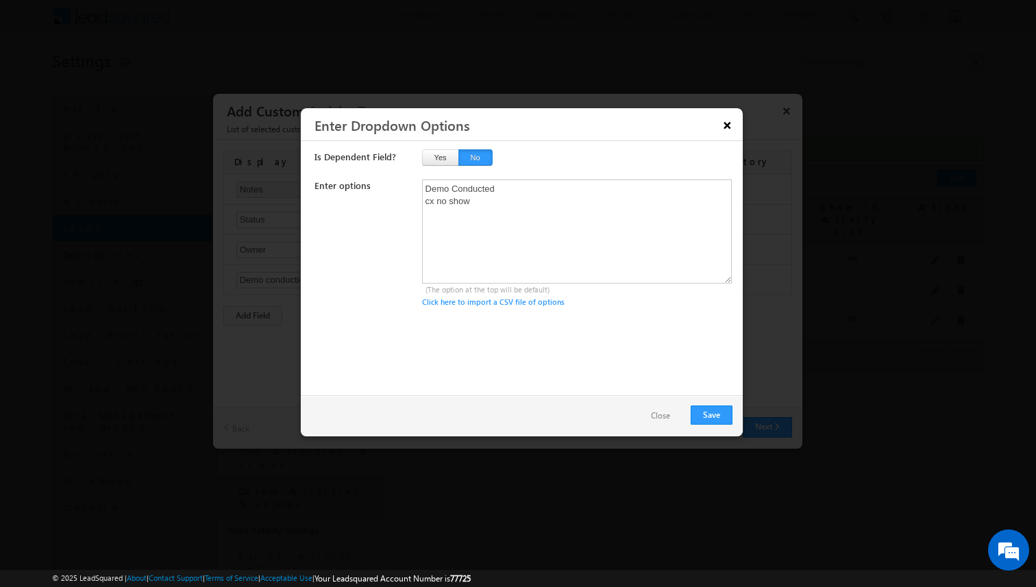
click at [725, 123] on button "×" at bounding box center [727, 125] width 22 height 24
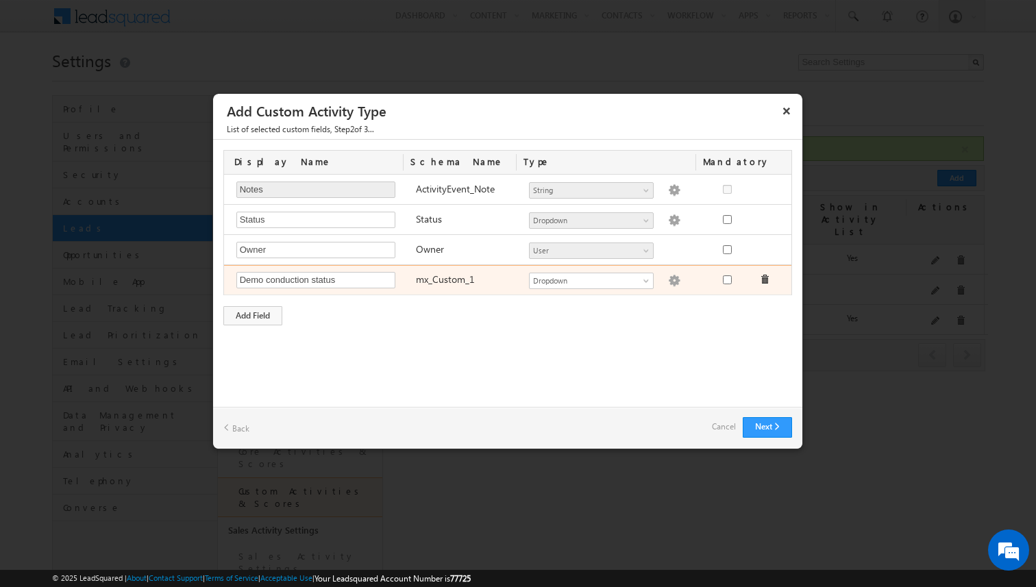
click at [668, 281] on img at bounding box center [674, 281] width 12 height 12
type textarea "After conduction follow-up required Request for proposal or Fee structure Not I…"
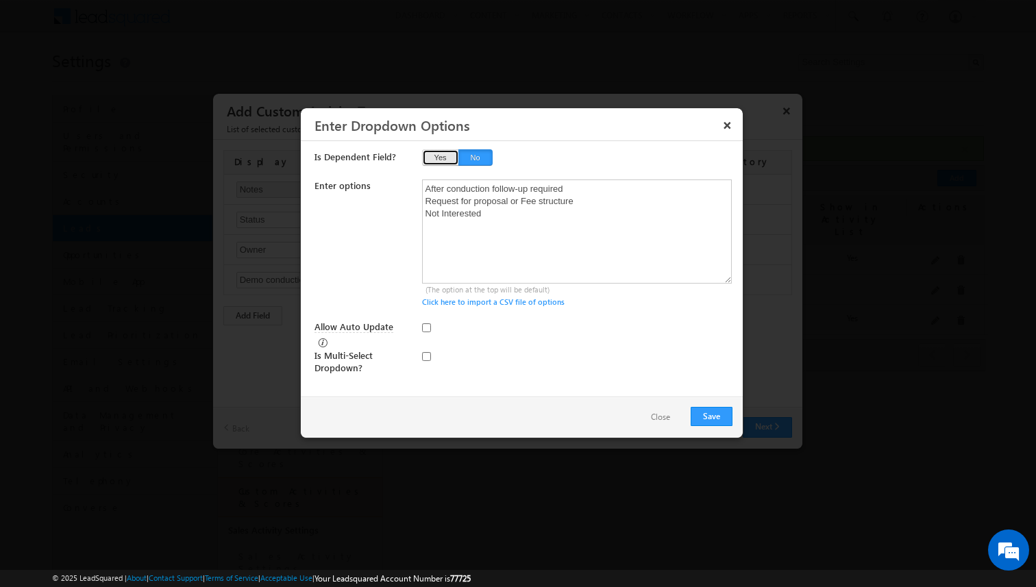
click at [432, 160] on button "Yes" at bounding box center [440, 157] width 37 height 16
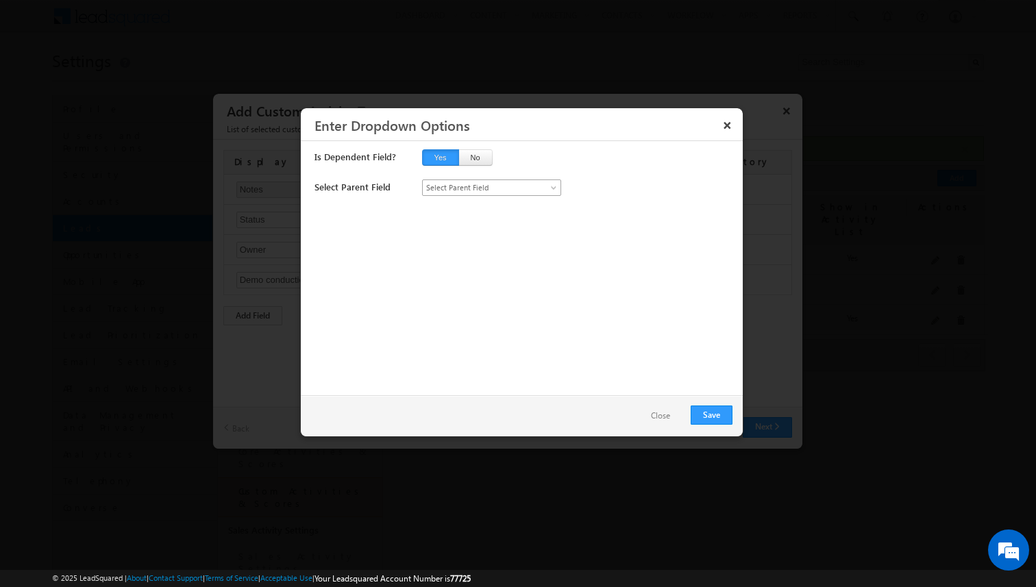
click at [474, 190] on span "Select Parent Field" at bounding box center [485, 187] width 124 height 12
click at [463, 221] on link "Status" at bounding box center [492, 217] width 138 height 12
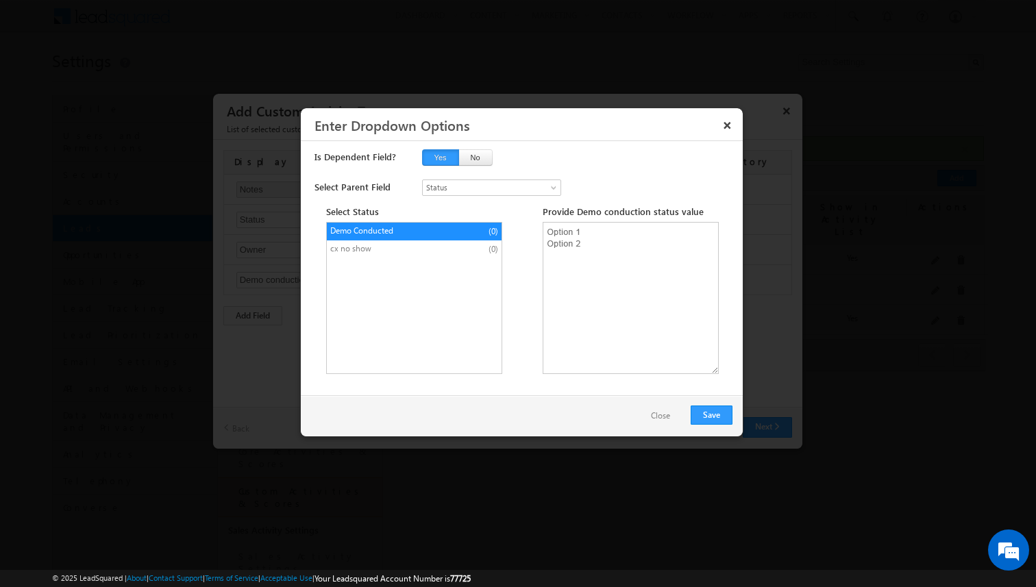
click at [657, 415] on button "Close" at bounding box center [660, 416] width 47 height 20
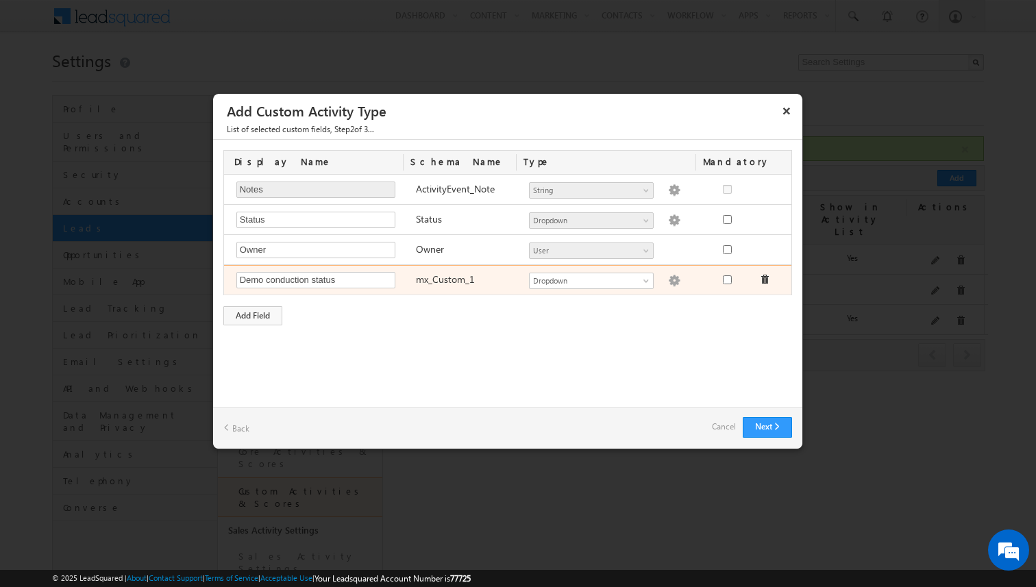
click at [668, 280] on img at bounding box center [674, 281] width 12 height 12
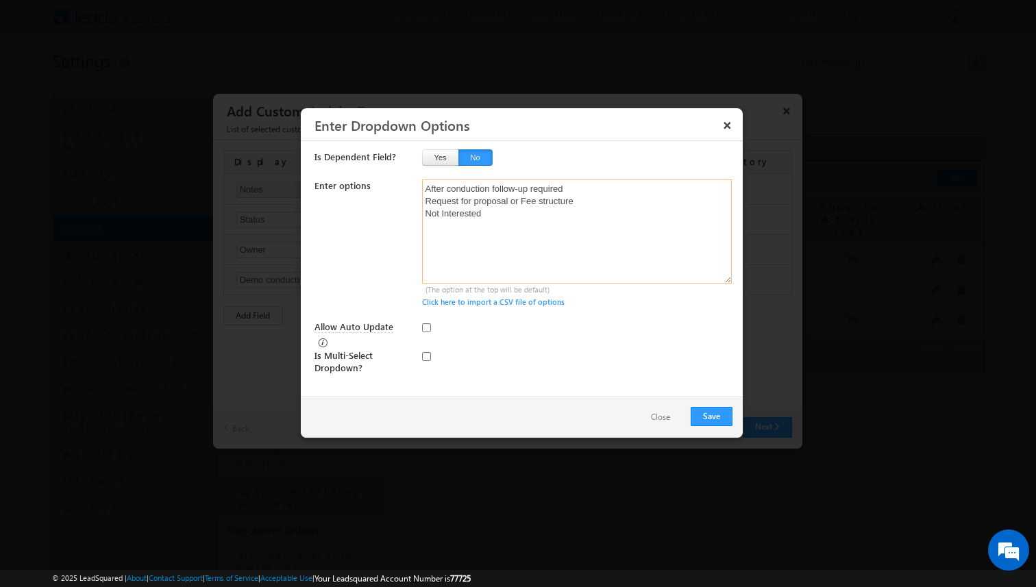
click at [532, 210] on textarea "After conduction follow-up required Request for proposal or Fee structure Not I…" at bounding box center [577, 231] width 310 height 104
click at [435, 160] on button "Yes" at bounding box center [440, 157] width 37 height 16
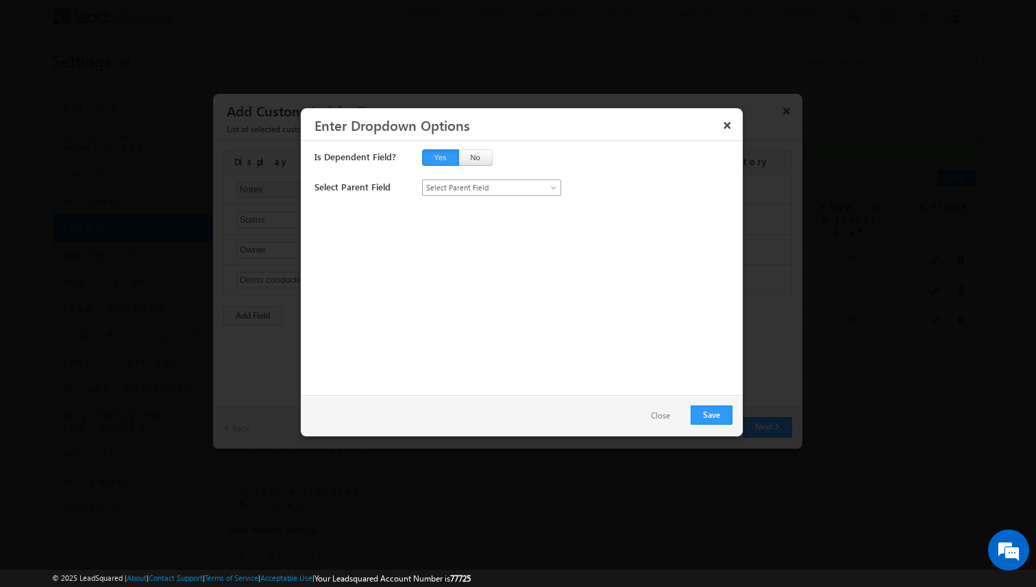
click at [481, 183] on span "Select Parent Field" at bounding box center [485, 187] width 124 height 12
click at [474, 218] on link "Status" at bounding box center [492, 217] width 138 height 12
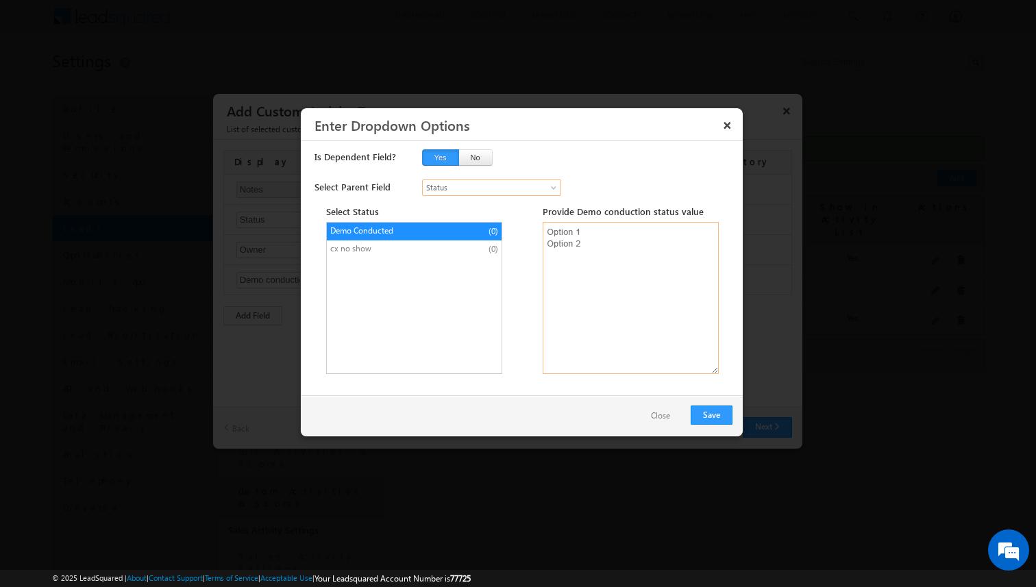
click at [588, 251] on textarea at bounding box center [630, 298] width 176 height 152
paste textarea "After conduction follow-up required Request for proposal or Fee structure Not I…"
type textarea "After conduction follow-up required Request for proposal or Fee structure Not I…"
click at [473, 249] on li "cx no show (0)" at bounding box center [414, 249] width 175 height 18
click at [620, 242] on textarea at bounding box center [630, 298] width 176 height 152
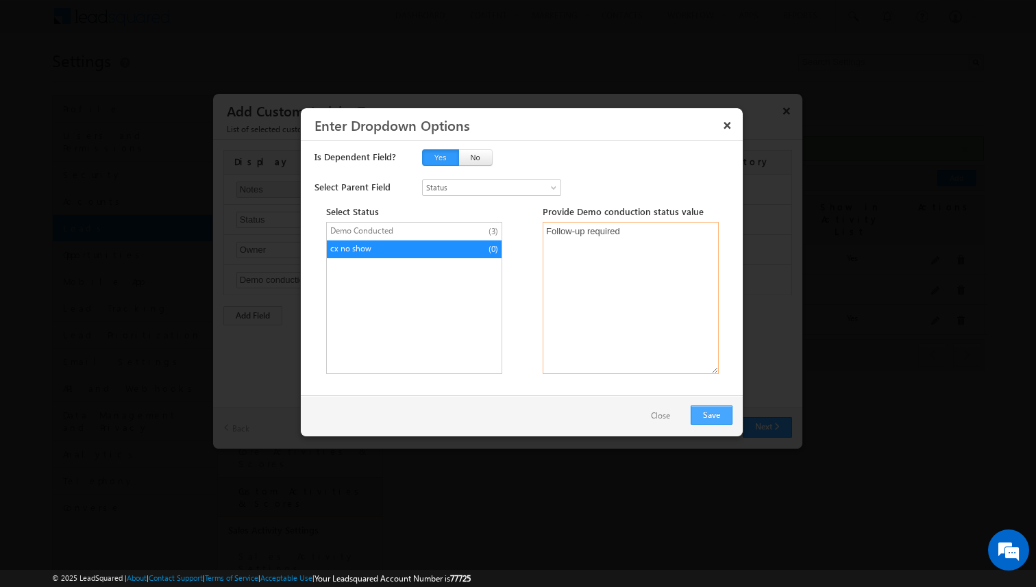
type textarea "Follow-up required"
click at [723, 412] on button "Save" at bounding box center [711, 414] width 42 height 19
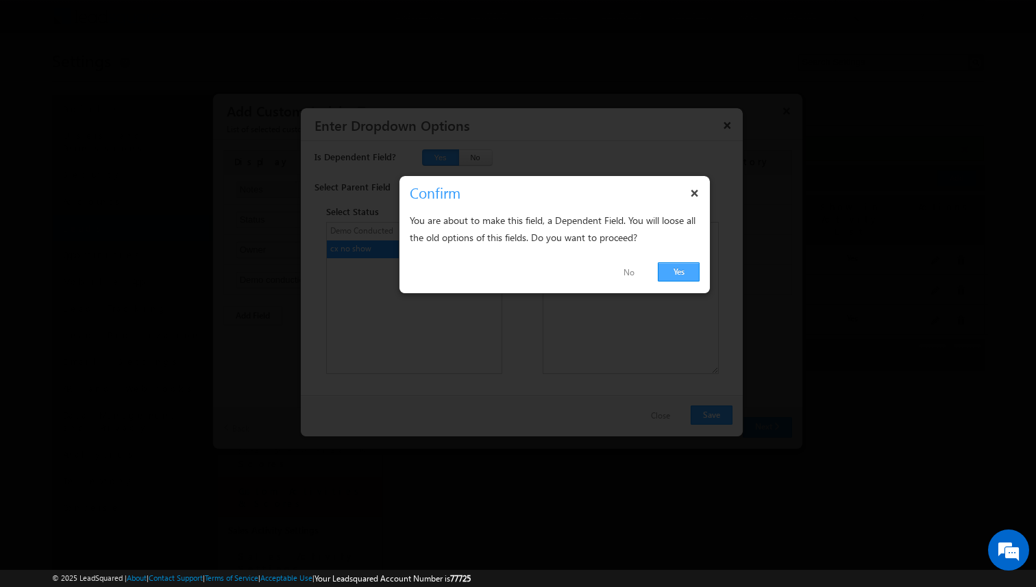
click at [677, 277] on link "Yes" at bounding box center [678, 271] width 42 height 19
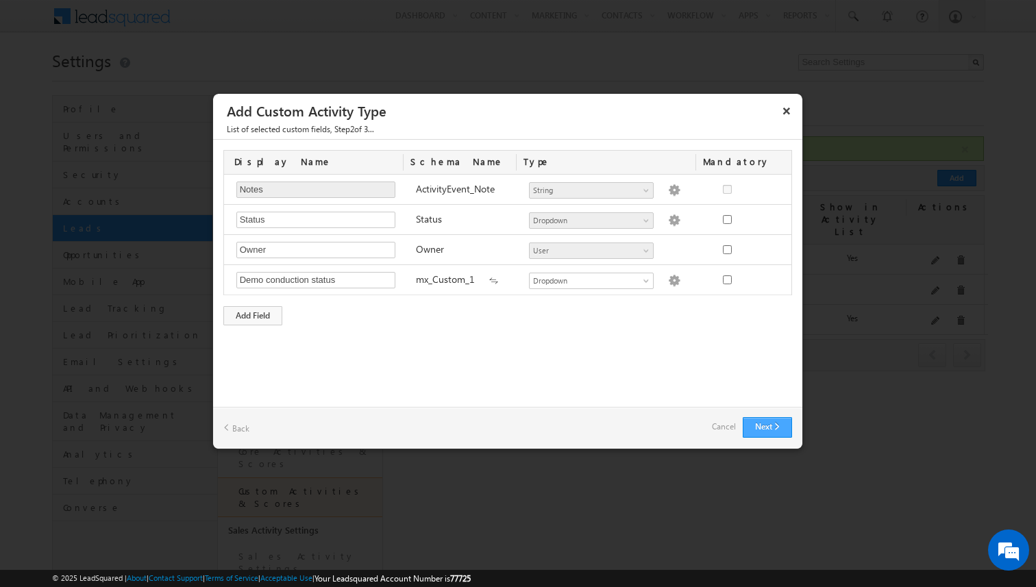
click at [751, 423] on button "Next" at bounding box center [766, 427] width 49 height 21
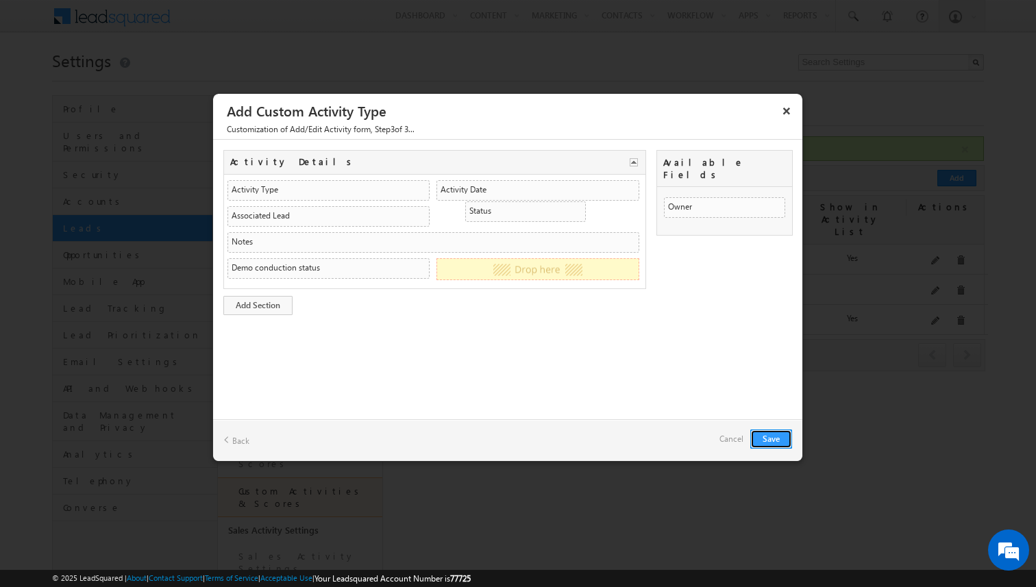
drag, startPoint x: 701, startPoint y: 194, endPoint x: 570, endPoint y: 208, distance: 132.2
drag, startPoint x: 683, startPoint y: 201, endPoint x: 570, endPoint y: 290, distance: 143.3
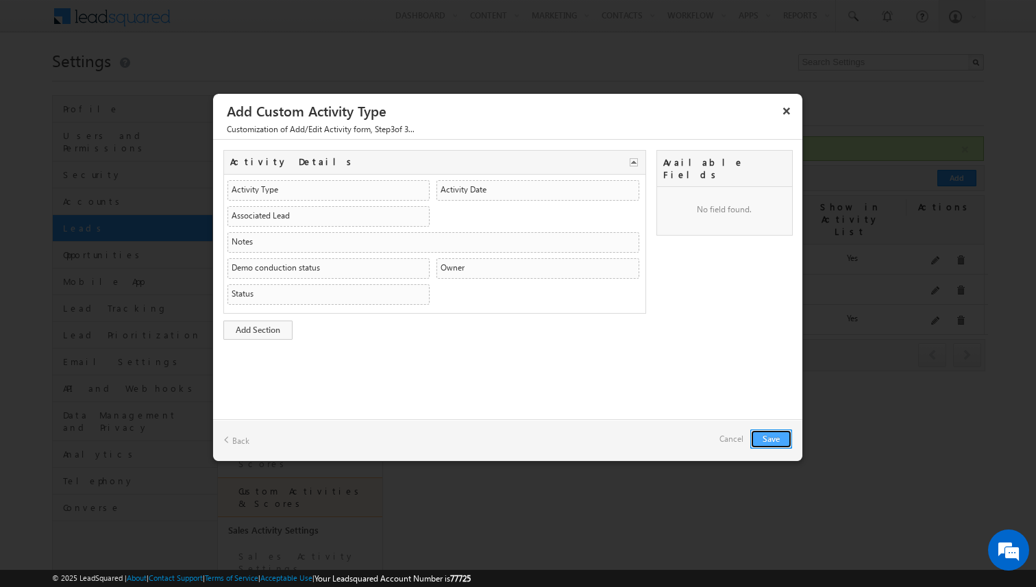
click at [767, 432] on button "Save" at bounding box center [771, 438] width 42 height 19
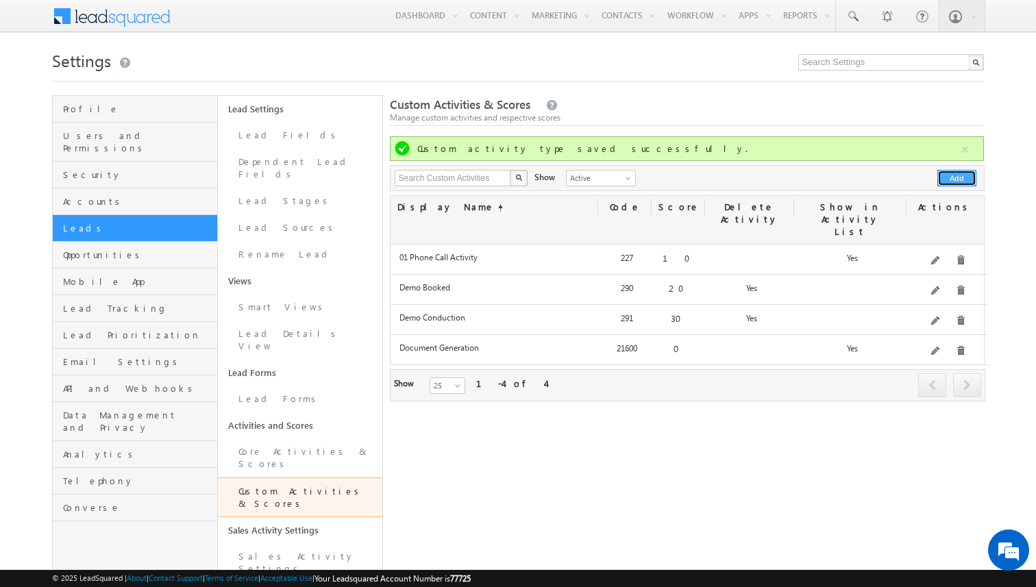
click at [941, 175] on button "Add" at bounding box center [956, 178] width 39 height 16
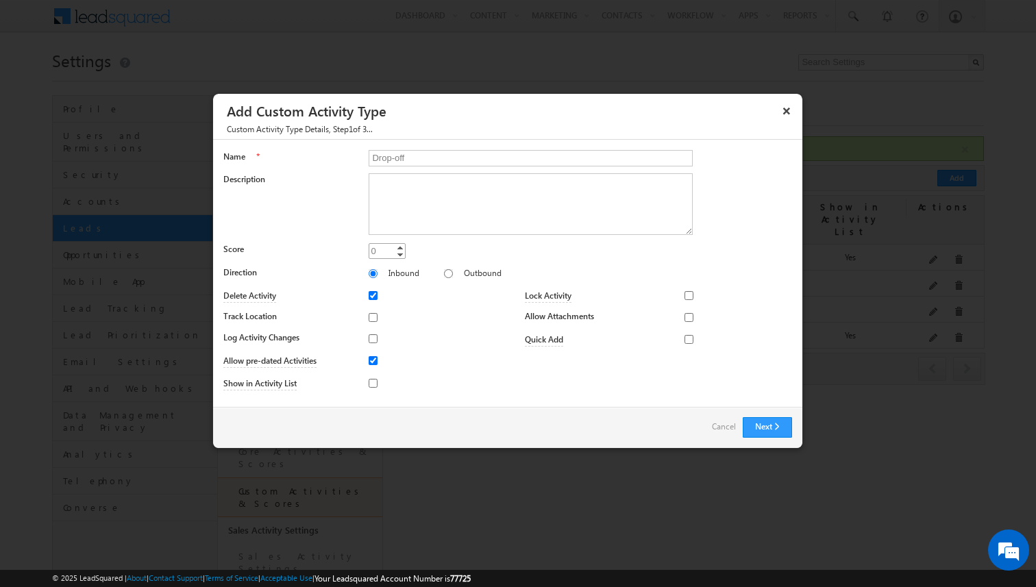
type input "Drop-off"
click at [379, 249] on input "0" at bounding box center [386, 251] width 37 height 16
type input "-40"
click at [460, 409] on div "Next Back Cancel" at bounding box center [507, 427] width 589 height 41
click at [754, 437] on div "Next Back Cancel" at bounding box center [507, 427] width 589 height 41
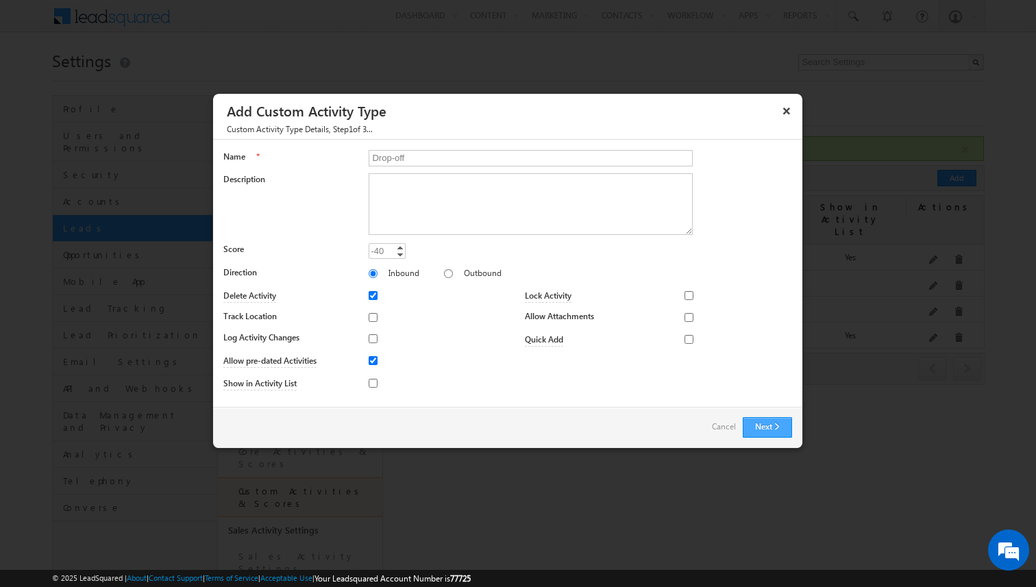
click at [750, 434] on button "Next" at bounding box center [766, 427] width 49 height 21
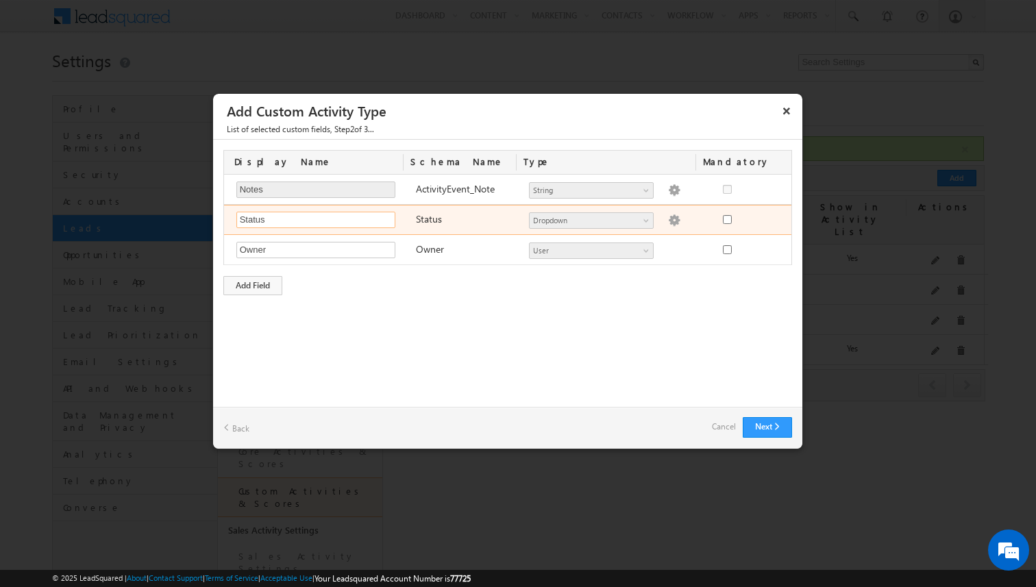
click at [331, 221] on input "Status" at bounding box center [315, 220] width 159 height 16
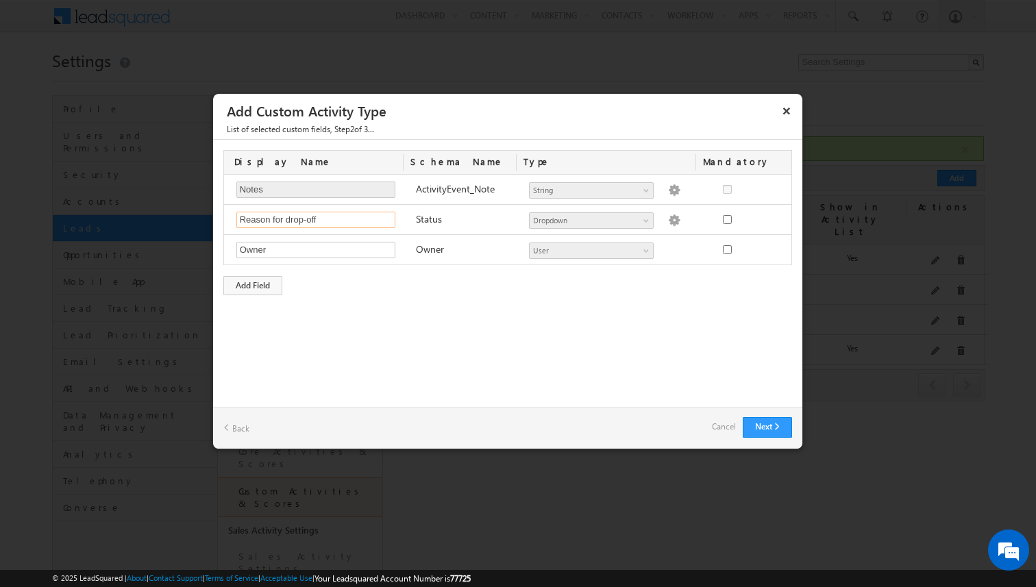
type input "Reason for drop-off"
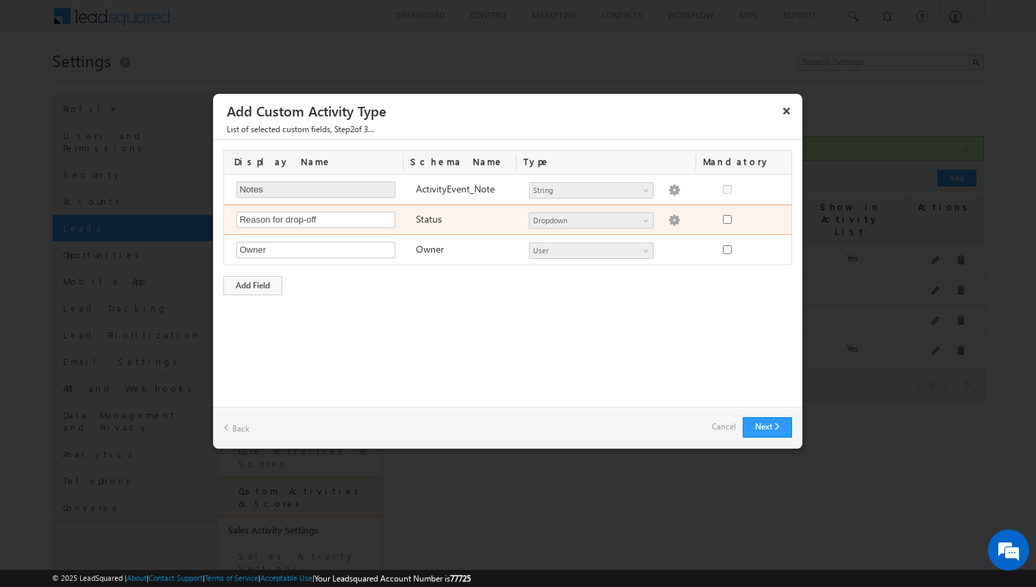
click at [668, 221] on img at bounding box center [674, 220] width 12 height 12
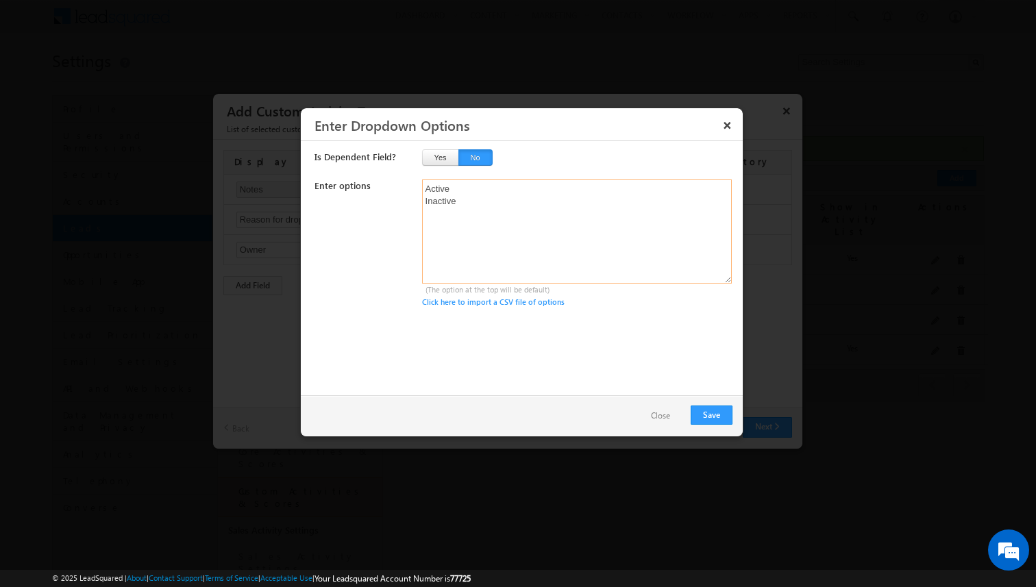
click at [549, 209] on textarea "Active Inactive" at bounding box center [577, 231] width 310 height 104
drag, startPoint x: 549, startPoint y: 209, endPoint x: 418, endPoint y: 189, distance: 132.3
click at [418, 189] on div "Enter options Active Inactive (The option at the top will be default) Click her…" at bounding box center [523, 243] width 418 height 129
type textarea "Picked competitor Budget constraint Student opted-out No response Not Interested"
click at [701, 411] on button "Save" at bounding box center [711, 414] width 42 height 19
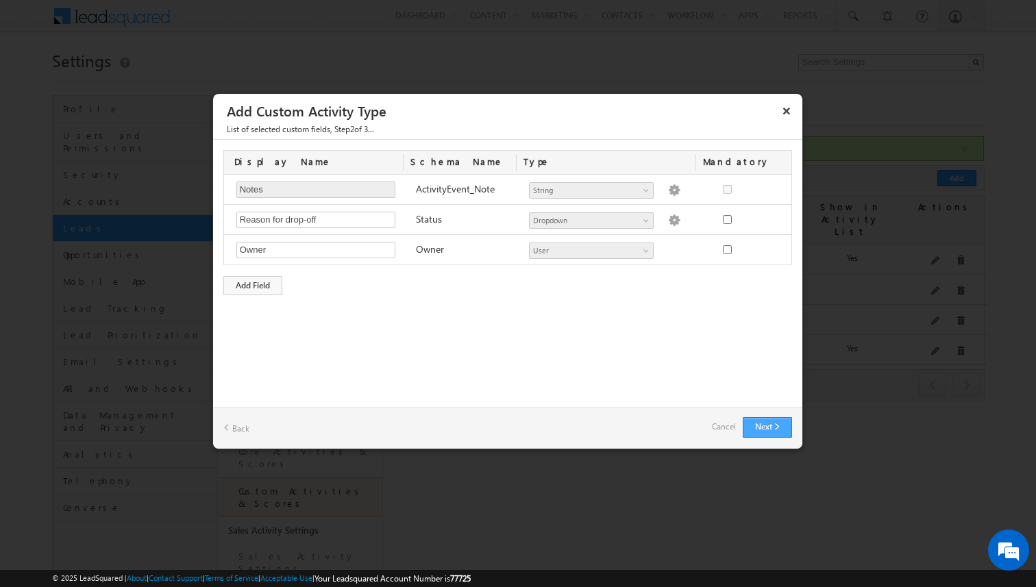
click at [766, 427] on button "Next" at bounding box center [766, 427] width 49 height 21
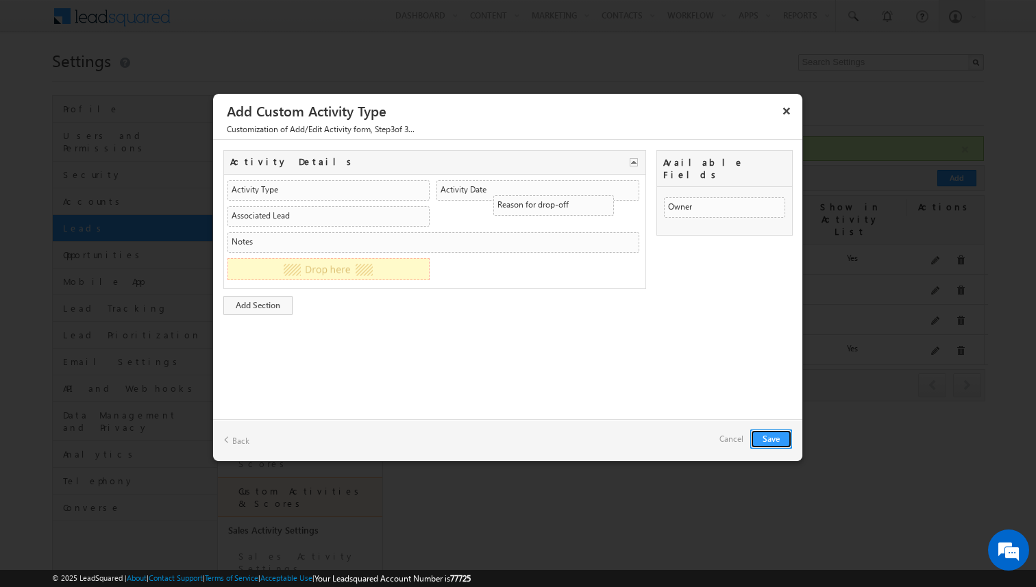
drag, startPoint x: 727, startPoint y: 199, endPoint x: 575, endPoint y: 213, distance: 152.7
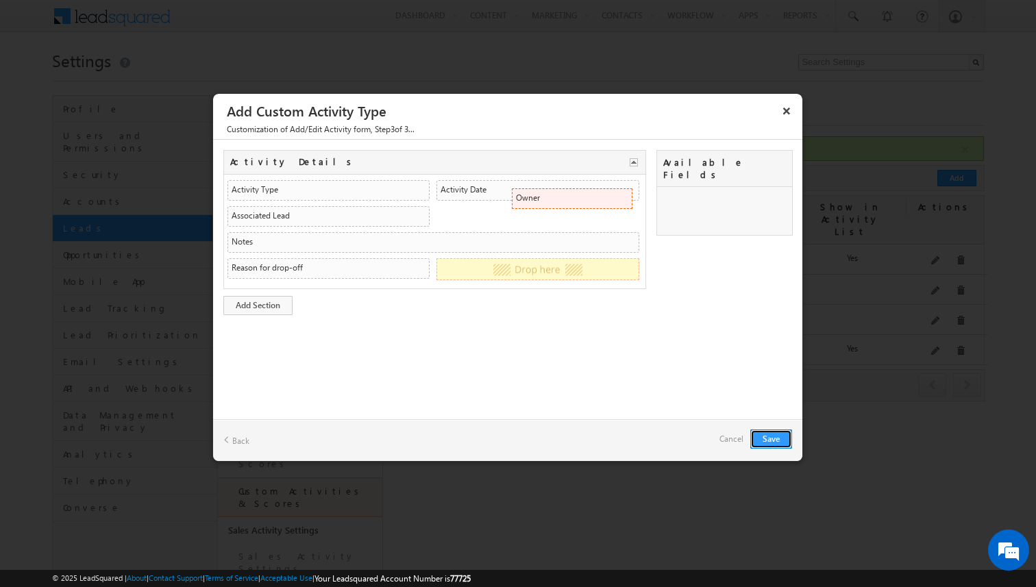
drag, startPoint x: 690, startPoint y: 200, endPoint x: 547, endPoint y: 208, distance: 144.0
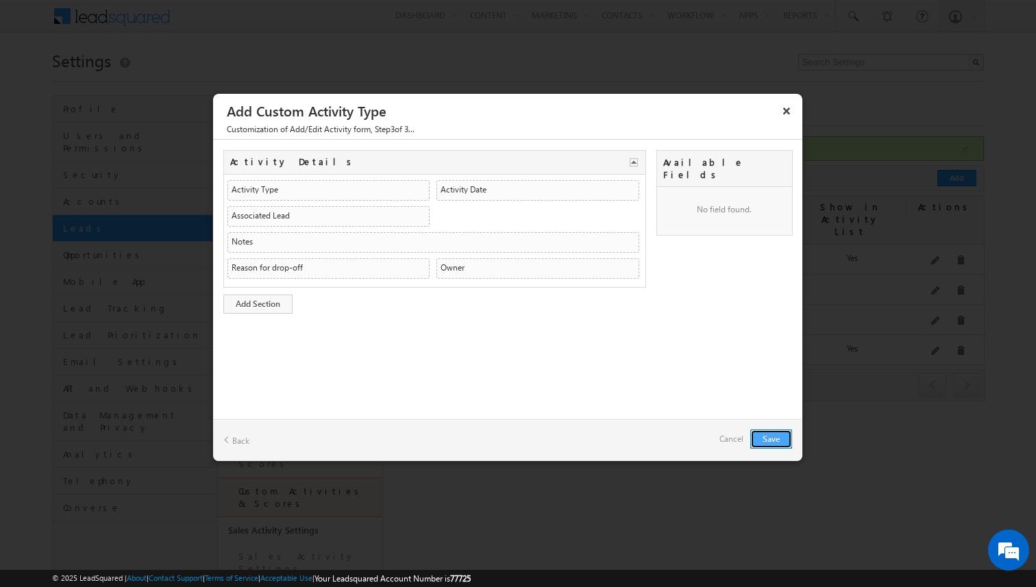
click at [773, 435] on button "Save" at bounding box center [771, 438] width 42 height 19
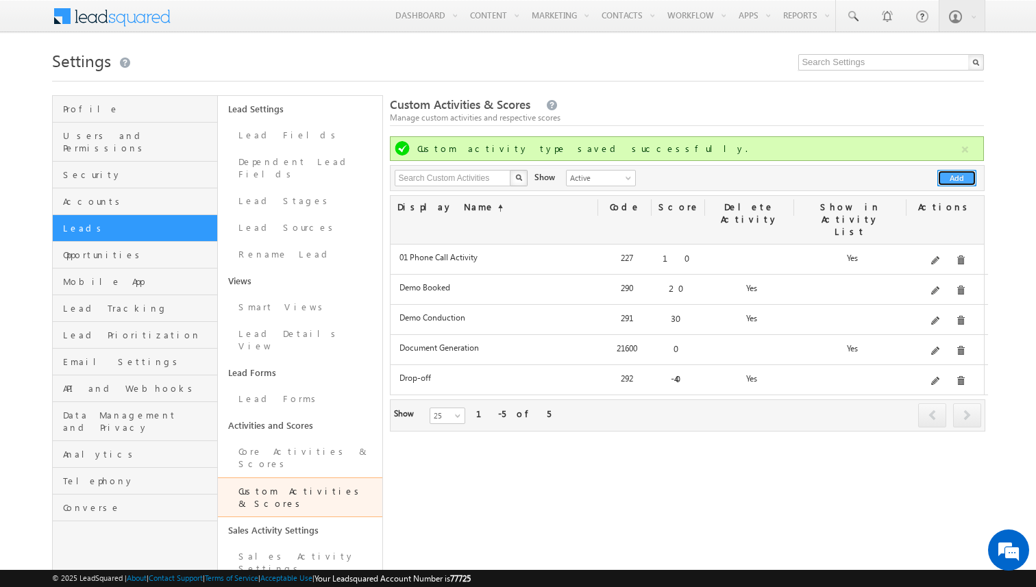
click at [946, 177] on button "Add" at bounding box center [956, 178] width 39 height 16
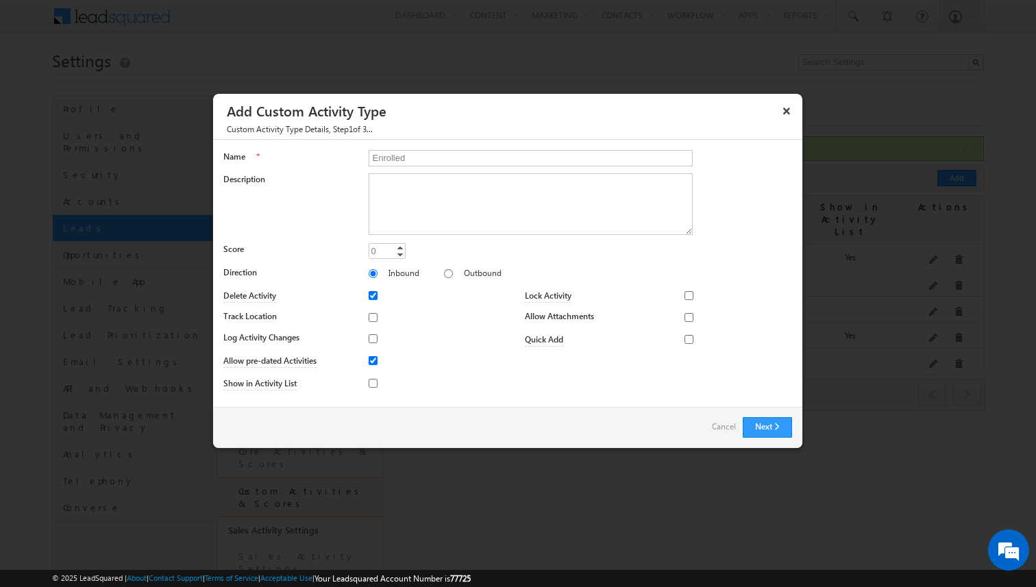
type input "Enrolled"
click at [377, 248] on div "0" at bounding box center [373, 251] width 10 height 16
type input "50"
click at [760, 420] on button "Next" at bounding box center [766, 427] width 49 height 21
